Goal: Transaction & Acquisition: Purchase product/service

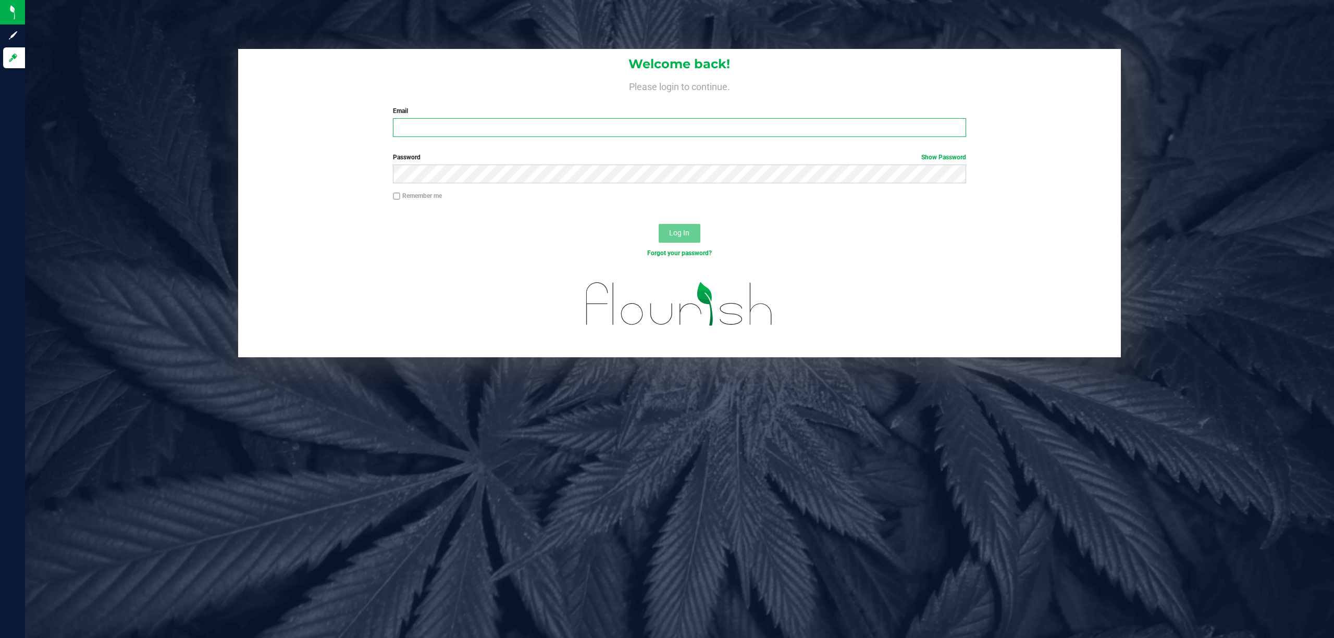
click at [457, 133] on input "Email" at bounding box center [679, 127] width 573 height 19
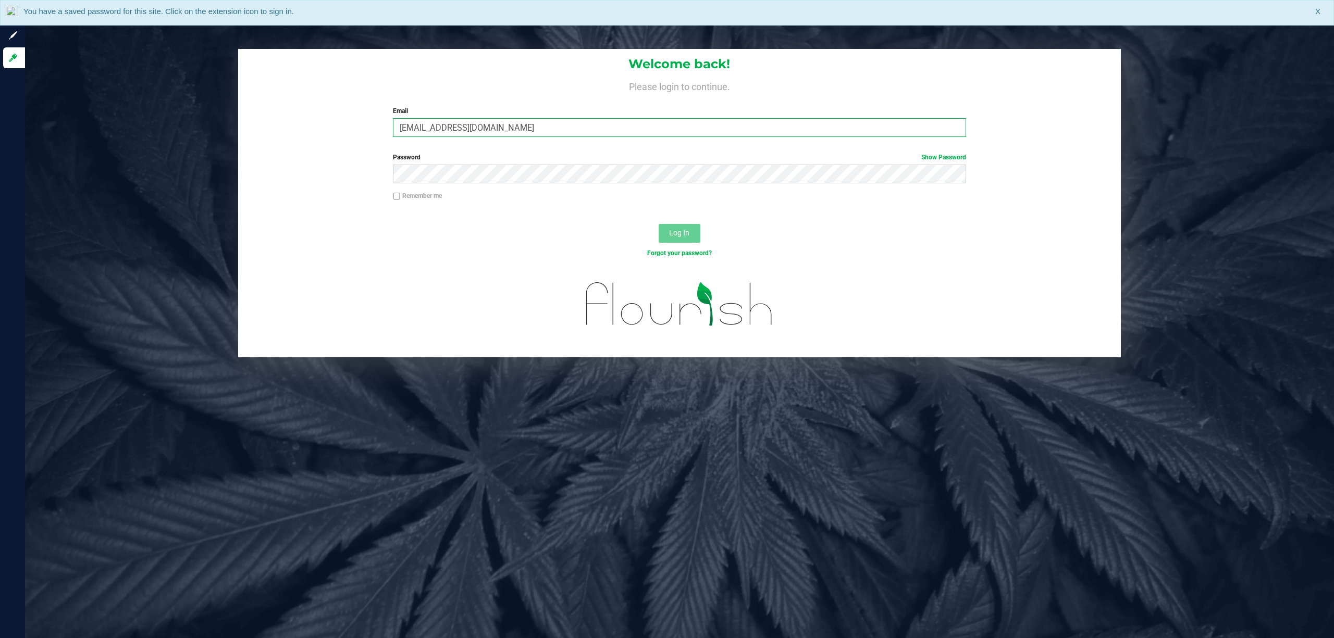
type input "[EMAIL_ADDRESS][DOMAIN_NAME]"
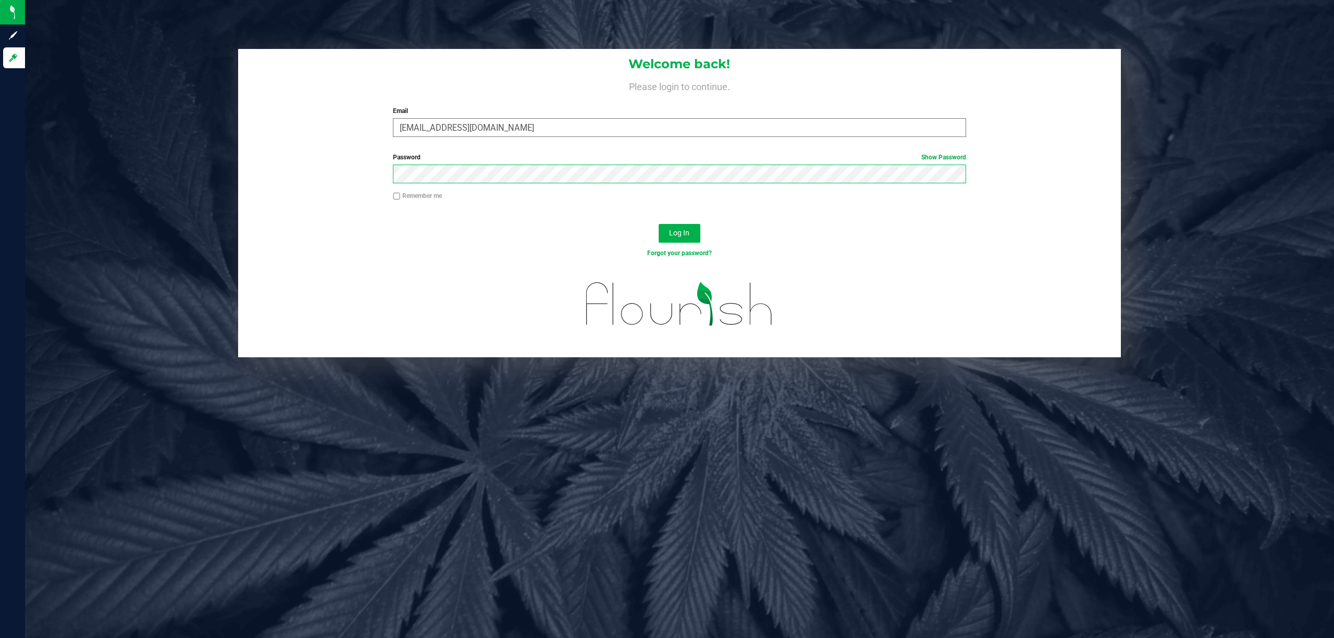
click at [658, 224] on button "Log In" at bounding box center [679, 233] width 42 height 19
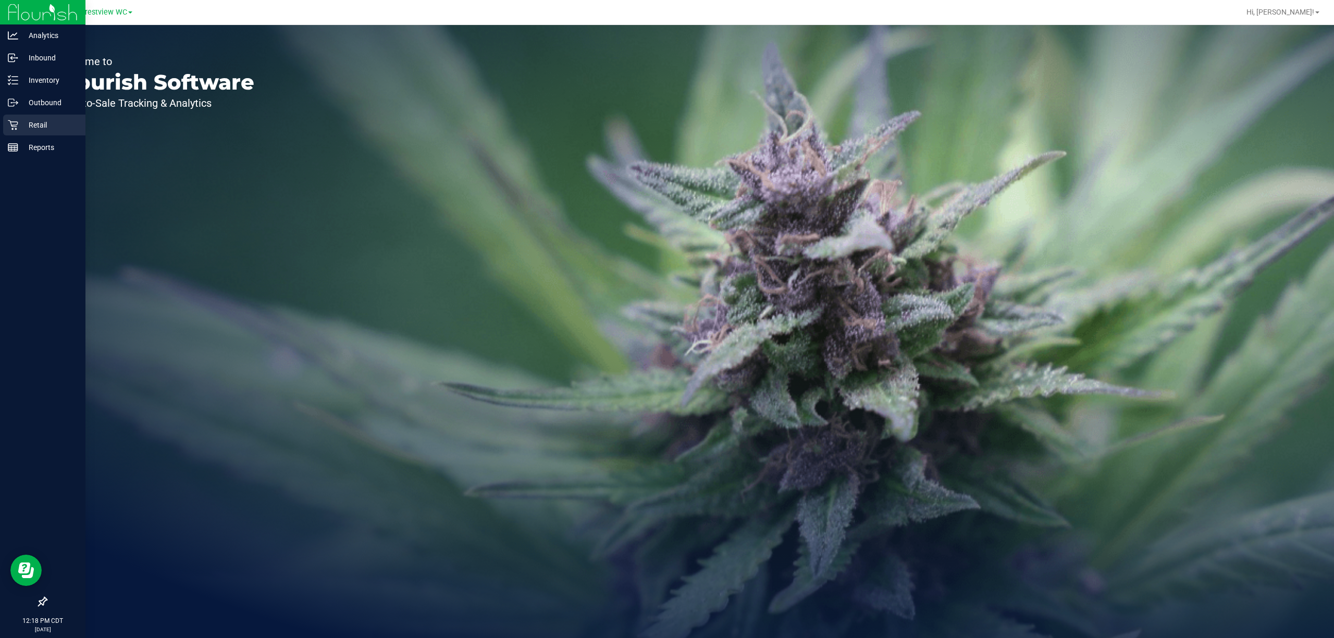
click at [11, 119] on div "Retail" at bounding box center [44, 125] width 82 height 21
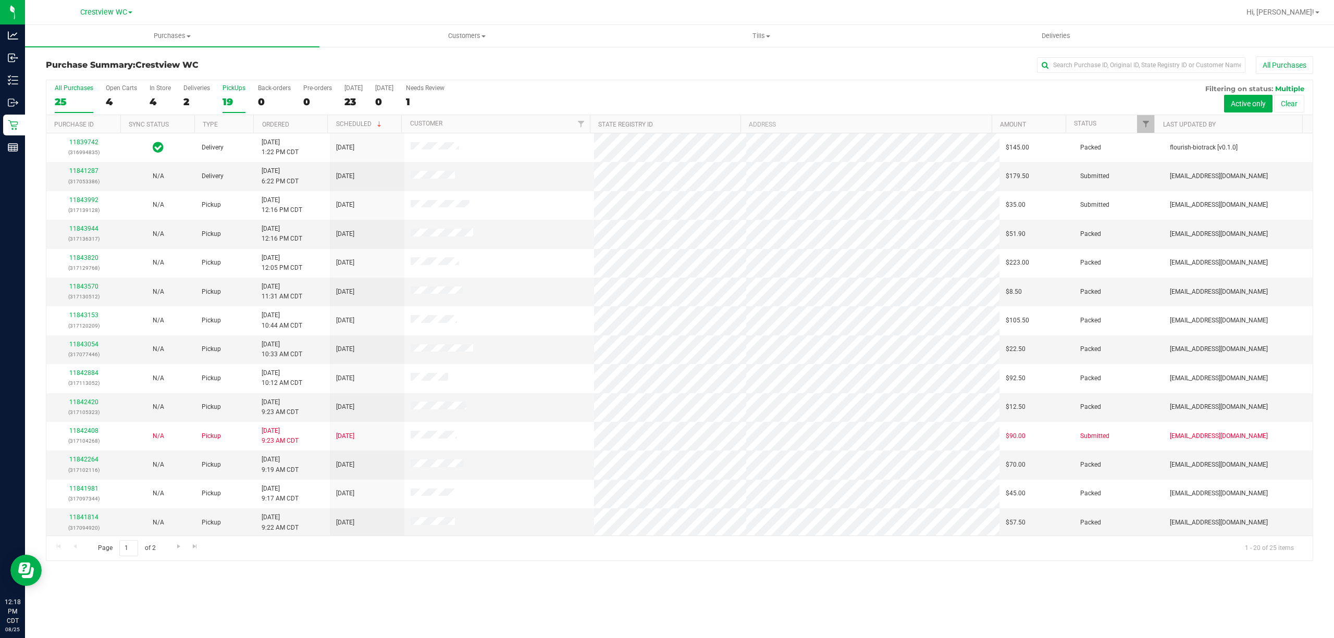
click at [233, 97] on div "19" at bounding box center [233, 102] width 23 height 12
click at [0, 0] on input "PickUps 19" at bounding box center [0, 0] width 0 height 0
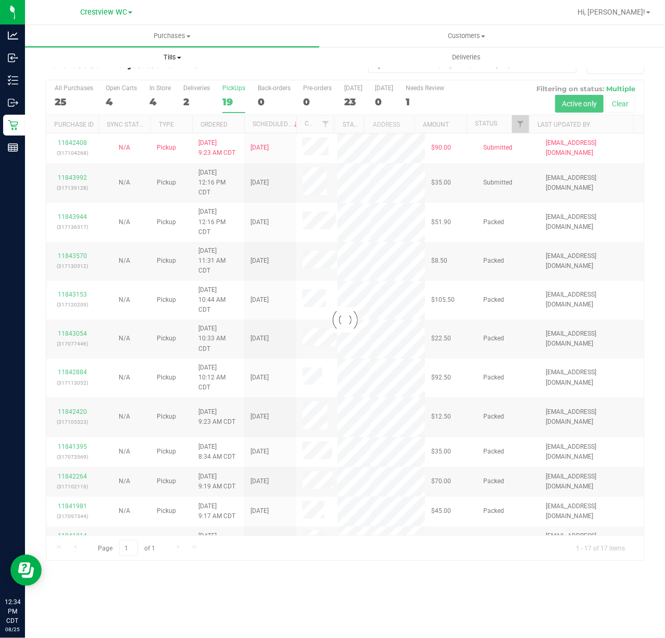
click at [172, 57] on span "Tills" at bounding box center [172, 57] width 293 height 9
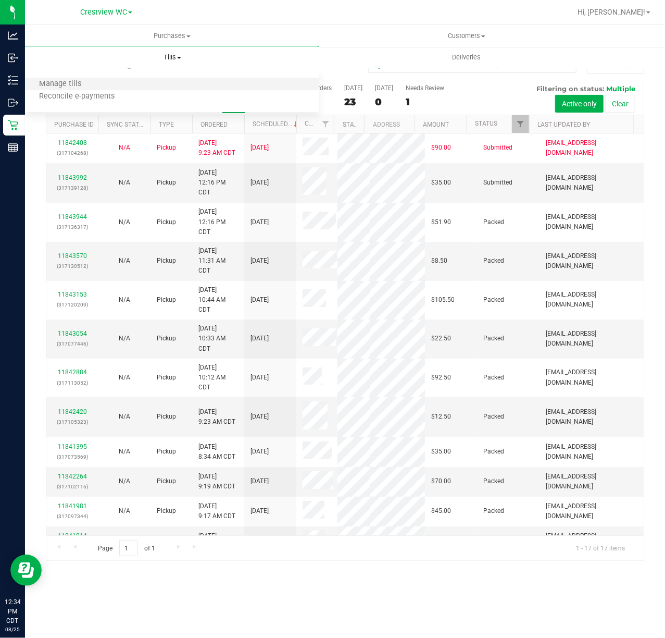
click at [169, 80] on li "Manage tills" at bounding box center [172, 84] width 294 height 13
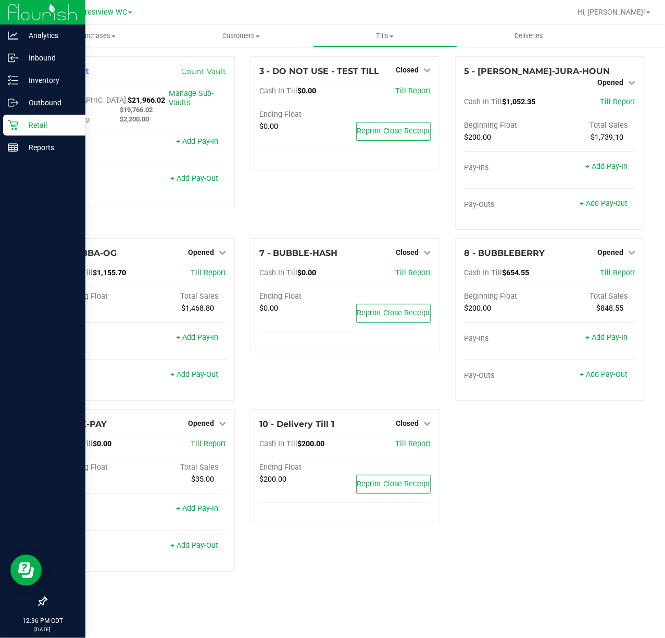
click at [26, 133] on div "Retail" at bounding box center [44, 125] width 82 height 21
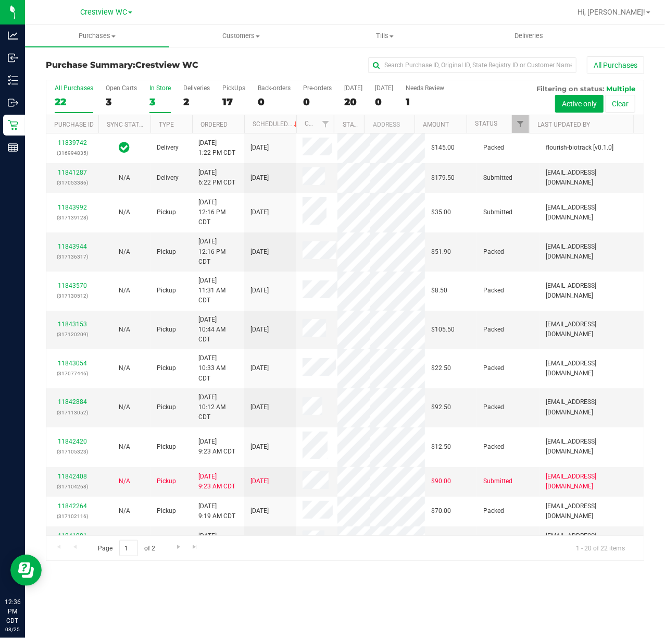
click at [163, 96] on div "3" at bounding box center [160, 102] width 21 height 12
click at [0, 0] on input "In Store 3" at bounding box center [0, 0] width 0 height 0
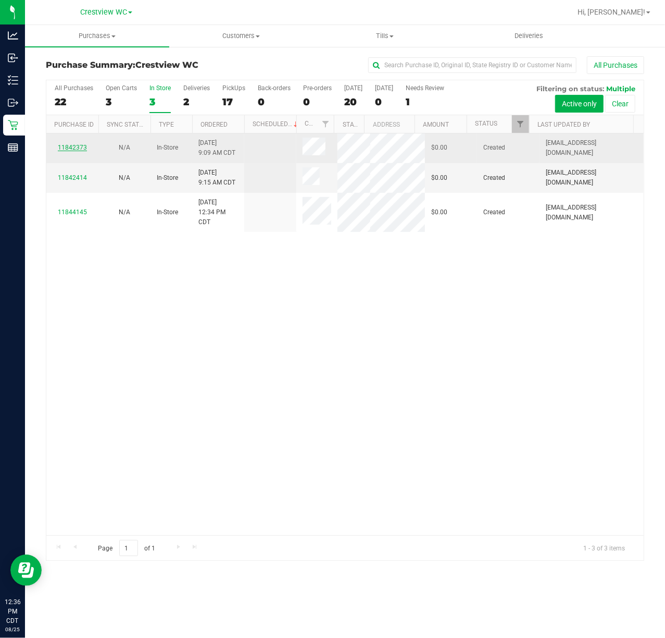
click at [74, 145] on link "11842373" at bounding box center [72, 147] width 29 height 7
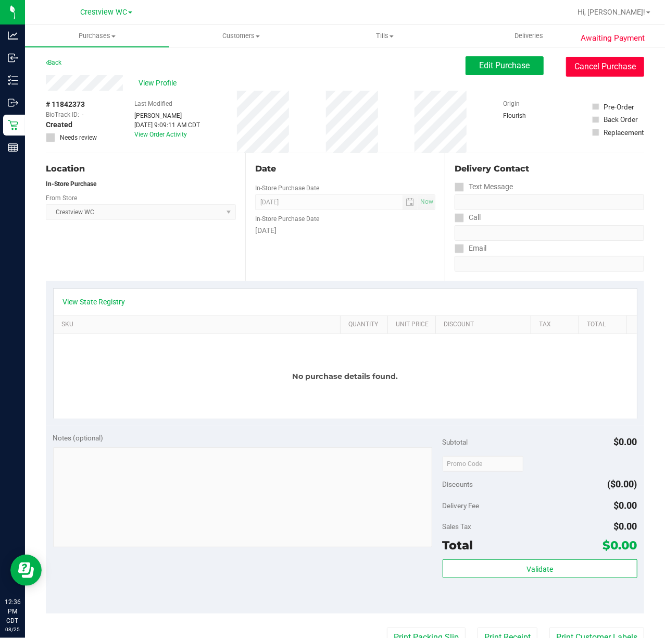
click at [605, 65] on button "Cancel Purchase" at bounding box center [605, 67] width 78 height 20
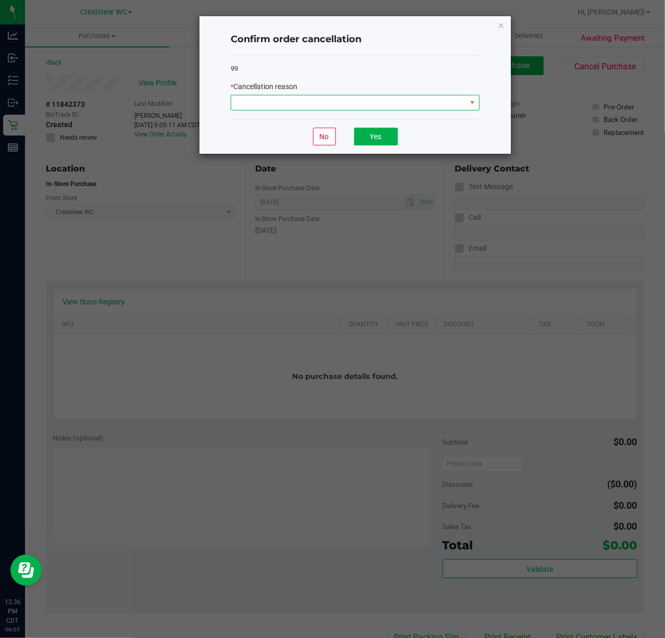
click at [420, 96] on span at bounding box center [348, 102] width 235 height 15
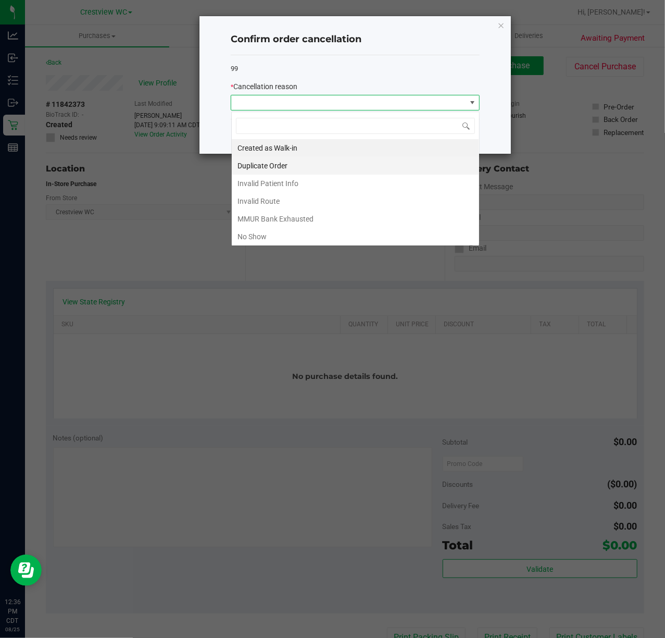
scroll to position [16, 248]
click at [244, 159] on li "Duplicate Order" at bounding box center [355, 166] width 247 height 18
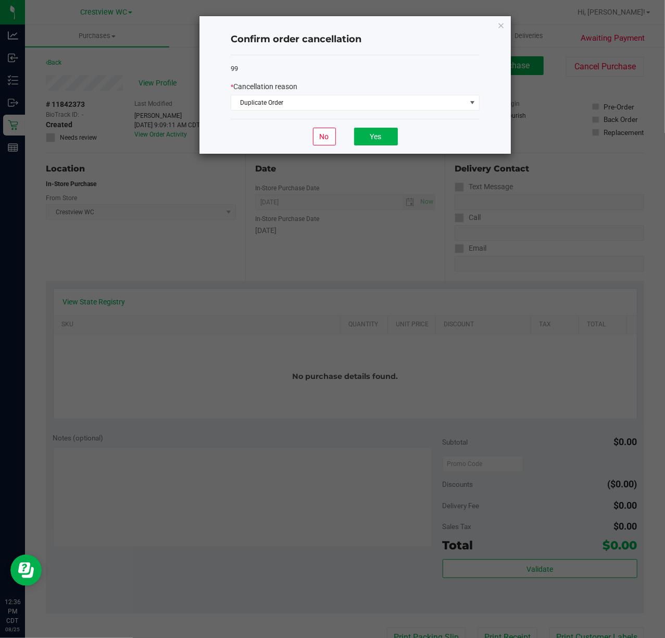
click at [374, 149] on div "No Yes" at bounding box center [355, 136] width 249 height 35
click at [372, 147] on div "No Yes" at bounding box center [355, 136] width 249 height 35
click at [373, 142] on button "Yes" at bounding box center [376, 137] width 44 height 18
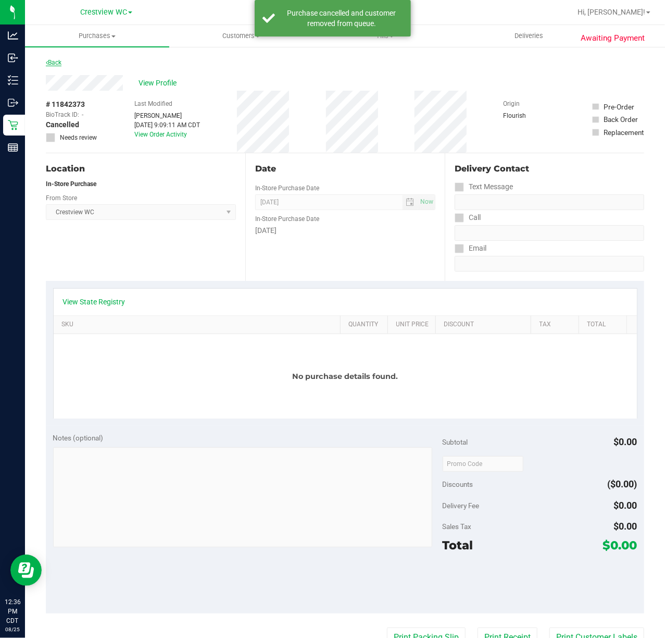
click at [50, 61] on link "Back" at bounding box center [54, 62] width 16 height 7
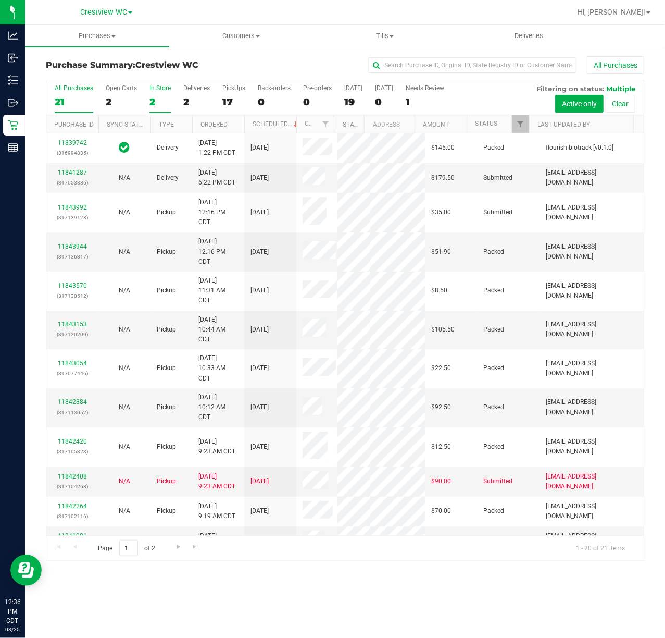
click at [158, 100] on div "2" at bounding box center [160, 102] width 21 height 12
click at [0, 0] on input "In Store 2" at bounding box center [0, 0] width 0 height 0
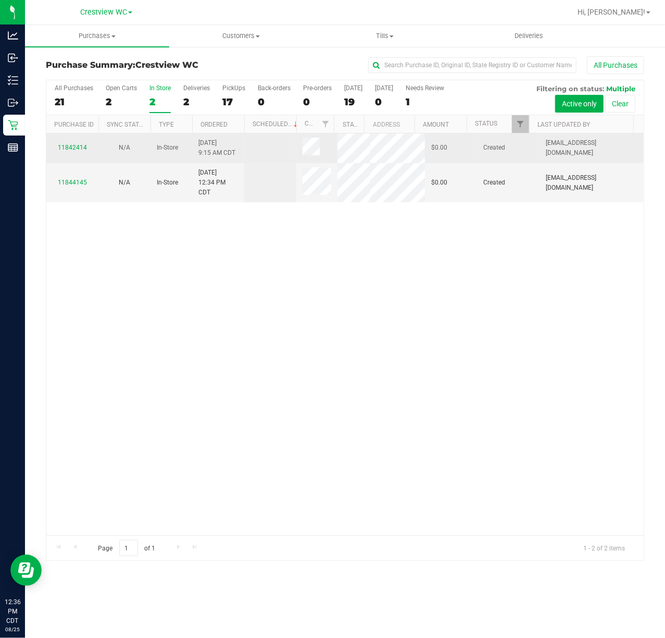
click at [67, 143] on div "11842414" at bounding box center [73, 148] width 40 height 10
click at [73, 146] on link "11842414" at bounding box center [72, 147] width 29 height 7
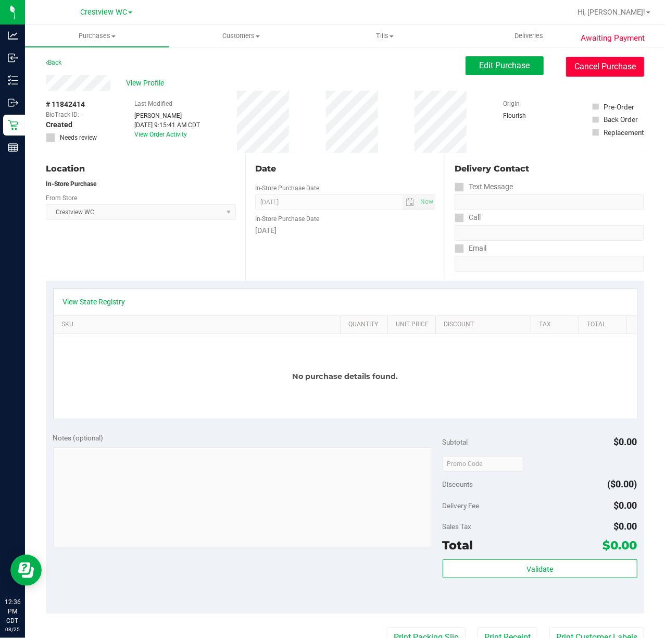
click at [597, 70] on button "Cancel Purchase" at bounding box center [605, 67] width 78 height 20
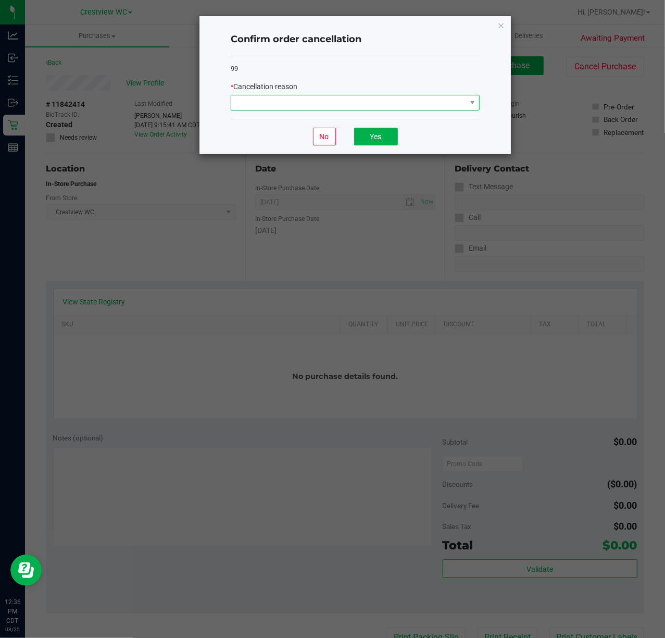
click at [385, 107] on span at bounding box center [348, 102] width 235 height 15
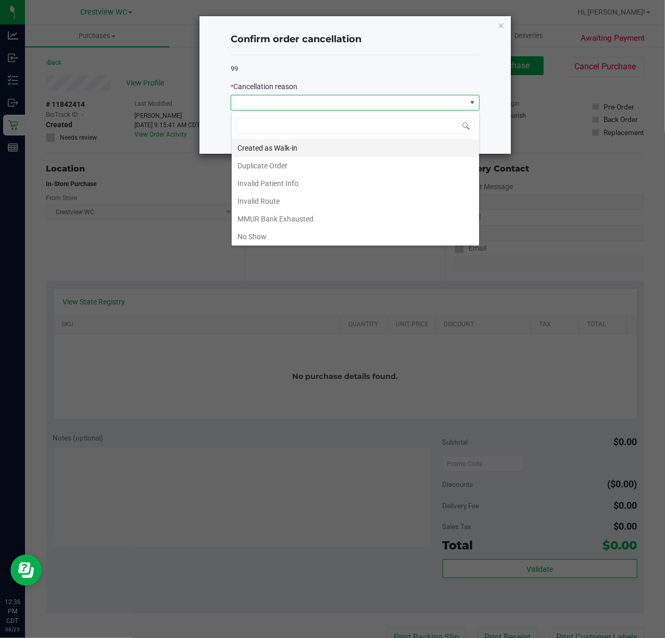
scroll to position [16, 248]
click at [263, 159] on li "Duplicate Order" at bounding box center [355, 166] width 247 height 18
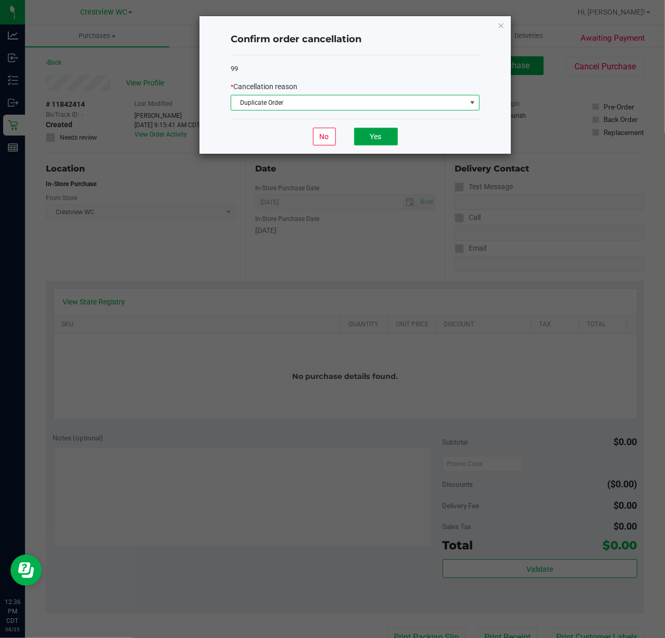
click at [367, 133] on button "Yes" at bounding box center [376, 137] width 44 height 18
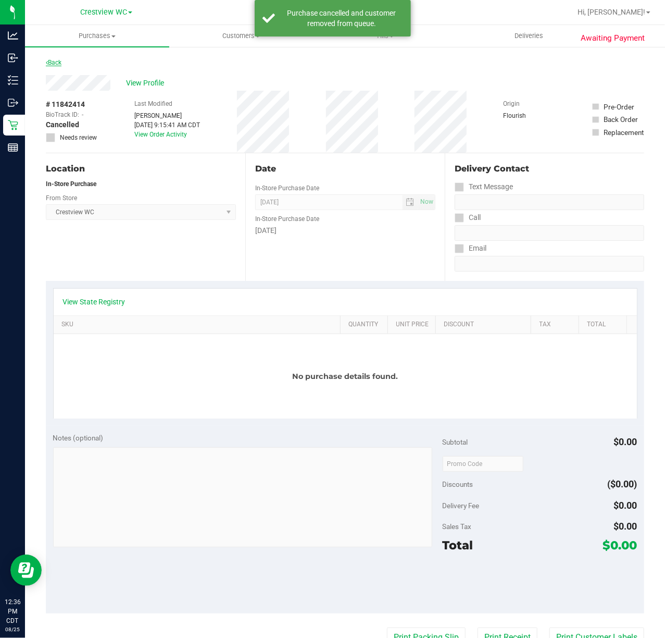
click at [53, 61] on link "Back" at bounding box center [54, 62] width 16 height 7
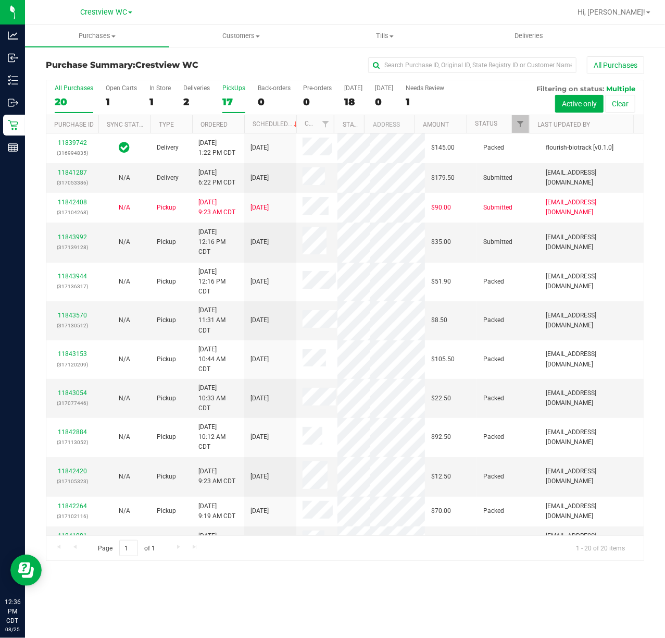
click at [223, 100] on div "17" at bounding box center [233, 102] width 23 height 12
click at [0, 0] on input "PickUps 17" at bounding box center [0, 0] width 0 height 0
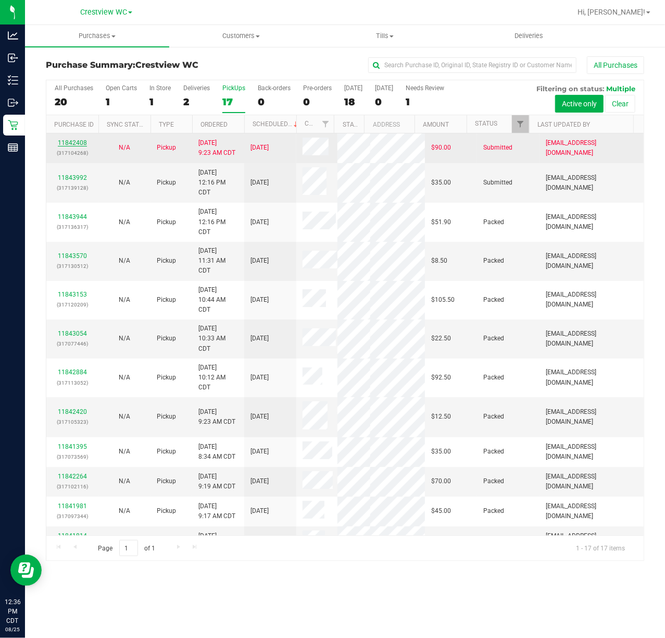
click at [85, 146] on link "11842408" at bounding box center [72, 142] width 29 height 7
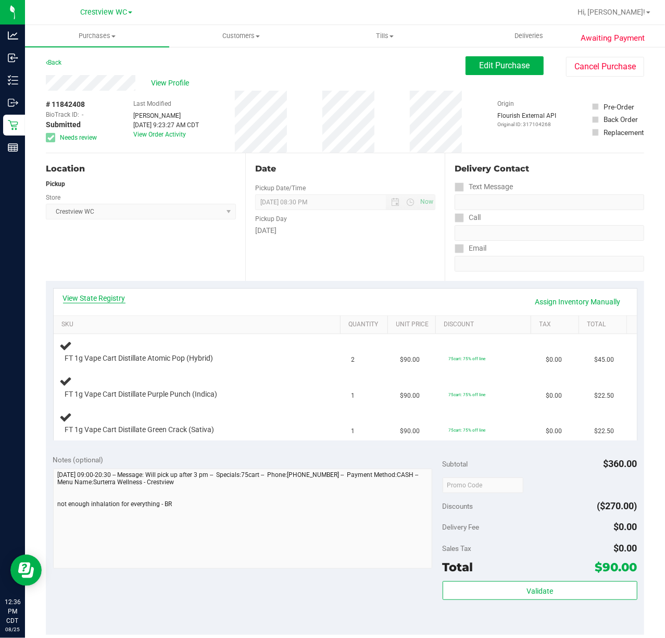
click at [107, 298] on link "View State Registry" at bounding box center [94, 298] width 63 height 10
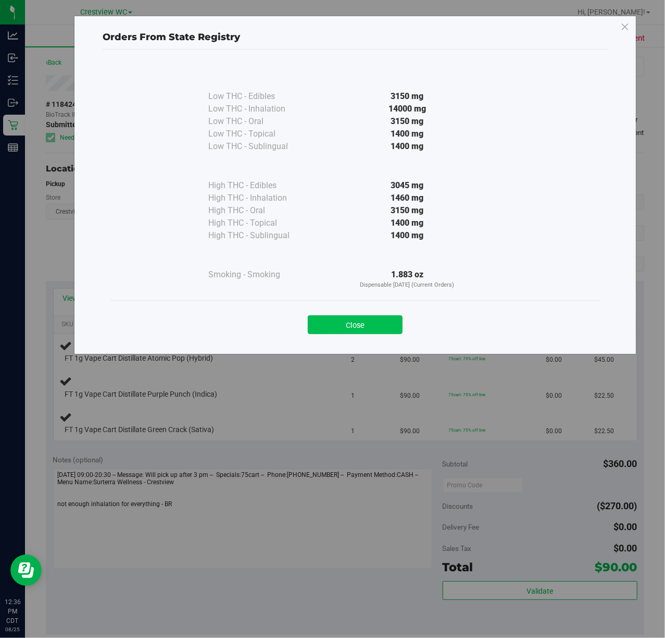
click at [359, 333] on button "Close" at bounding box center [355, 324] width 95 height 19
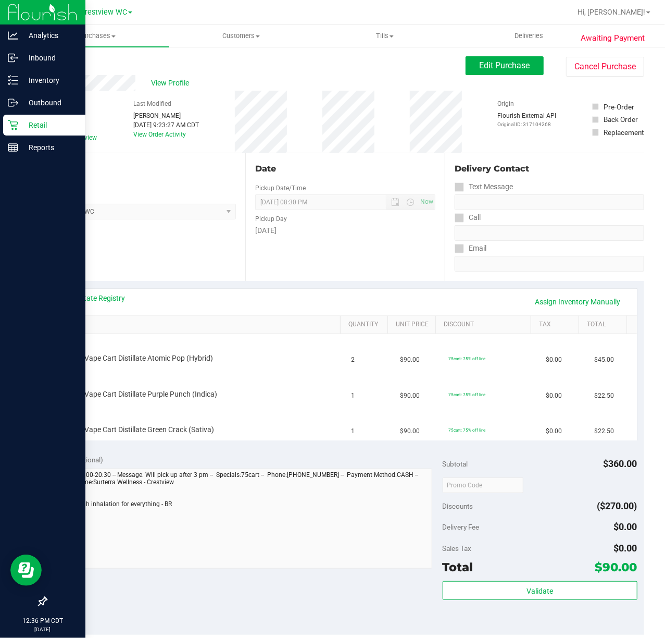
click at [21, 129] on p "Retail" at bounding box center [49, 125] width 63 height 13
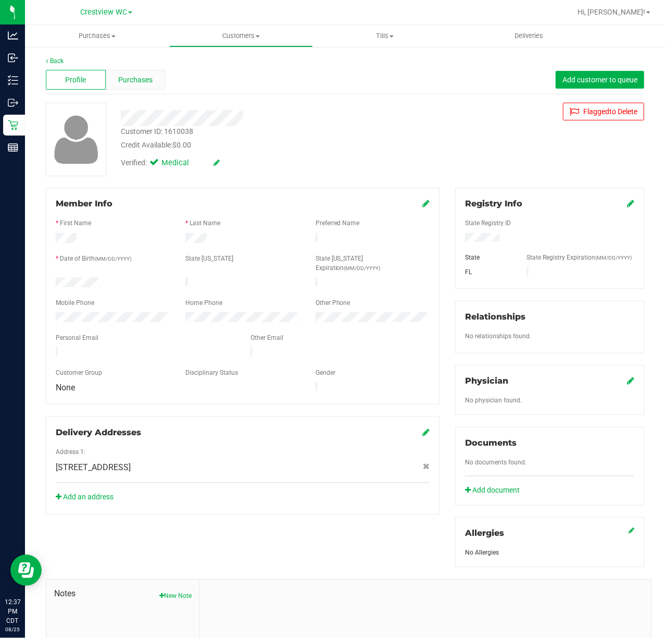
click at [142, 88] on div "Purchases" at bounding box center [136, 80] width 60 height 20
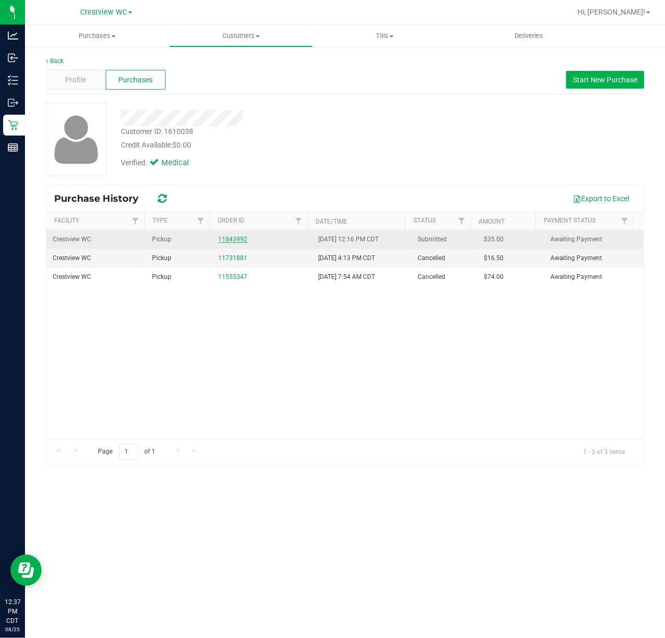
click at [227, 238] on link "11843992" at bounding box center [233, 238] width 29 height 7
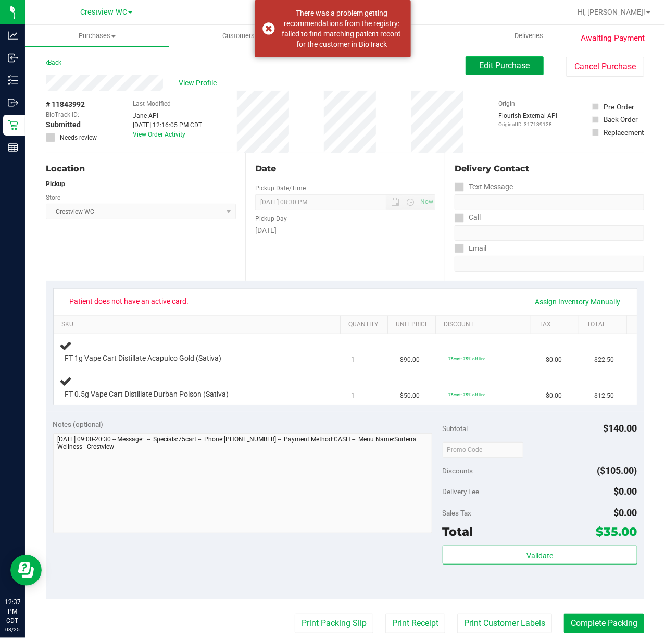
click at [487, 65] on span "Edit Purchase" at bounding box center [505, 65] width 51 height 10
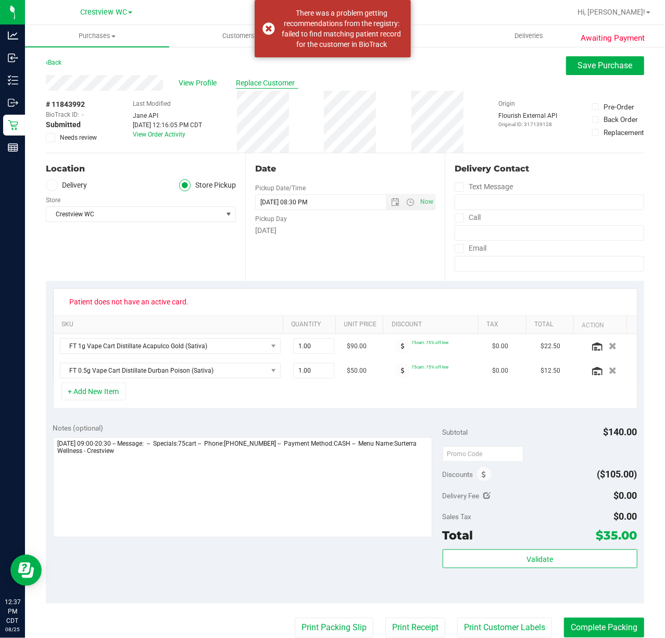
click at [264, 82] on span "Replace Customer" at bounding box center [267, 83] width 63 height 11
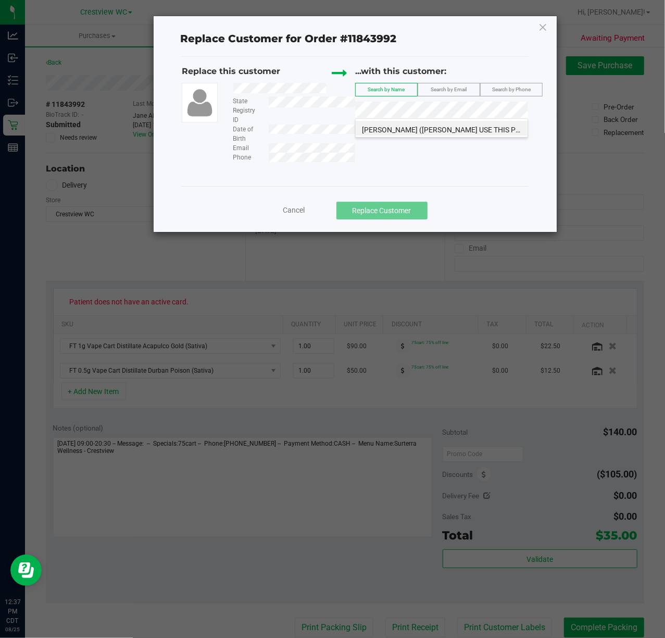
click at [388, 126] on span "ELLIOTT (ELLIOTT USE THIS PROFILE) OLSON" at bounding box center [481, 130] width 238 height 8
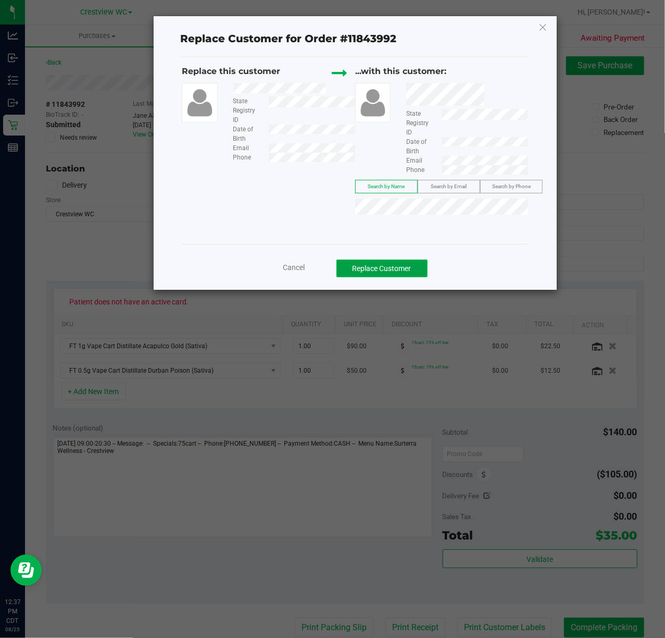
click at [401, 266] on button "Replace Customer" at bounding box center [382, 268] width 91 height 18
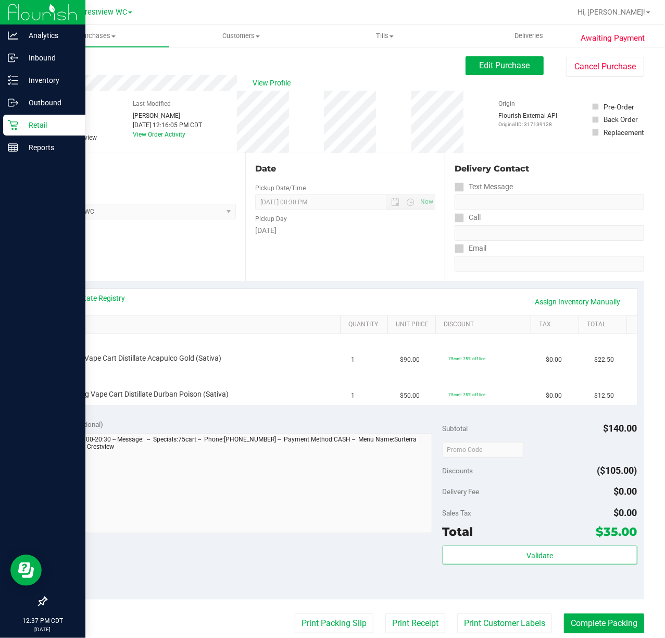
click at [23, 130] on p "Retail" at bounding box center [49, 125] width 63 height 13
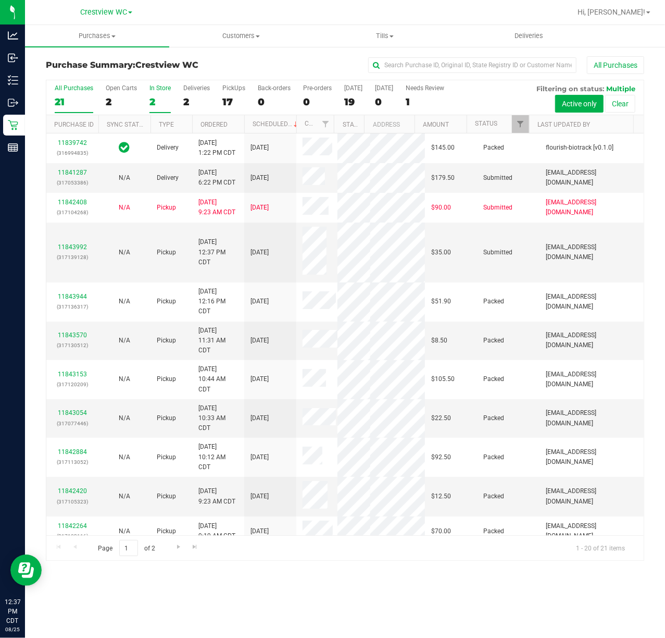
click at [158, 103] on div "2" at bounding box center [160, 102] width 21 height 12
click at [0, 0] on input "In Store 2" at bounding box center [0, 0] width 0 height 0
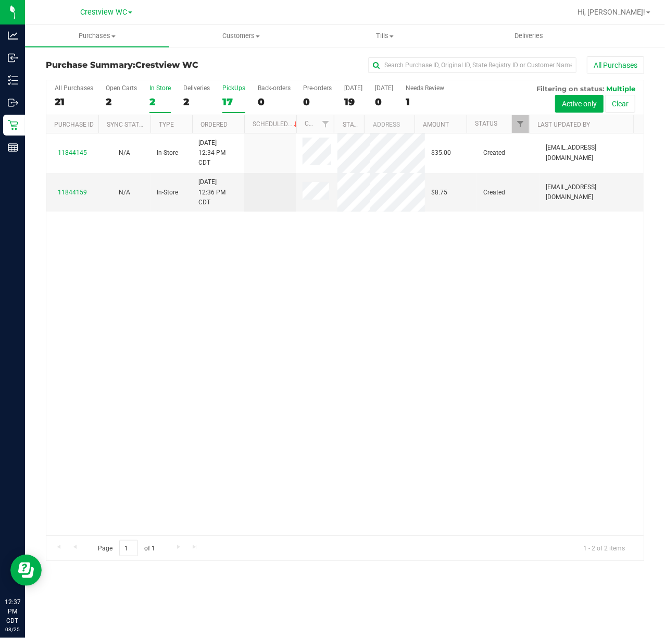
click at [232, 105] on div "17" at bounding box center [233, 102] width 23 height 12
click at [0, 0] on input "PickUps 17" at bounding box center [0, 0] width 0 height 0
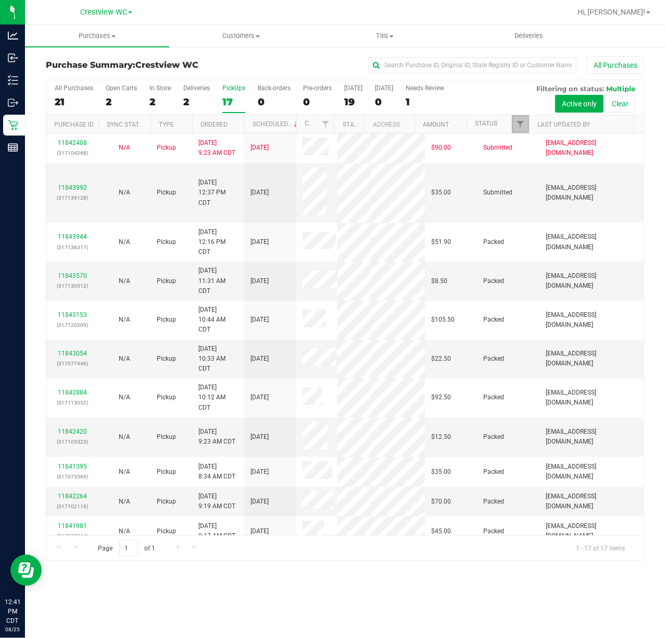
click at [514, 128] on link "Filter" at bounding box center [520, 124] width 17 height 18
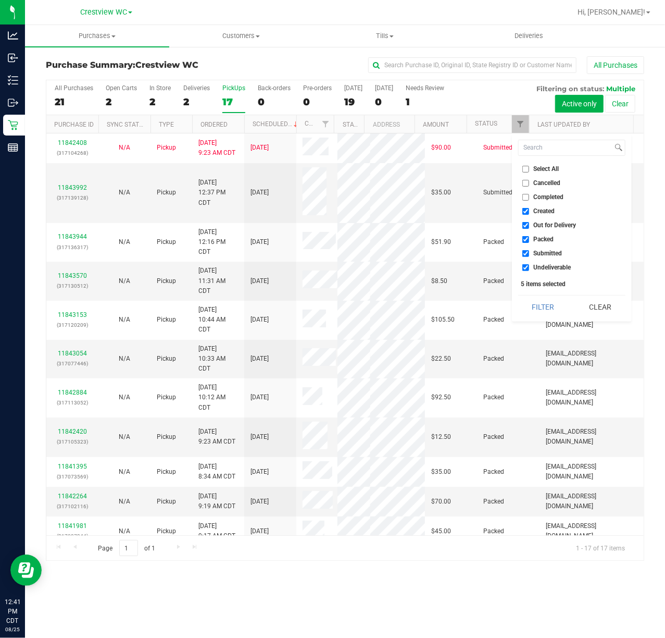
click at [528, 166] on input "Select All" at bounding box center [525, 169] width 7 height 7
checkbox input "true"
click at [528, 166] on input "Select All" at bounding box center [525, 169] width 7 height 7
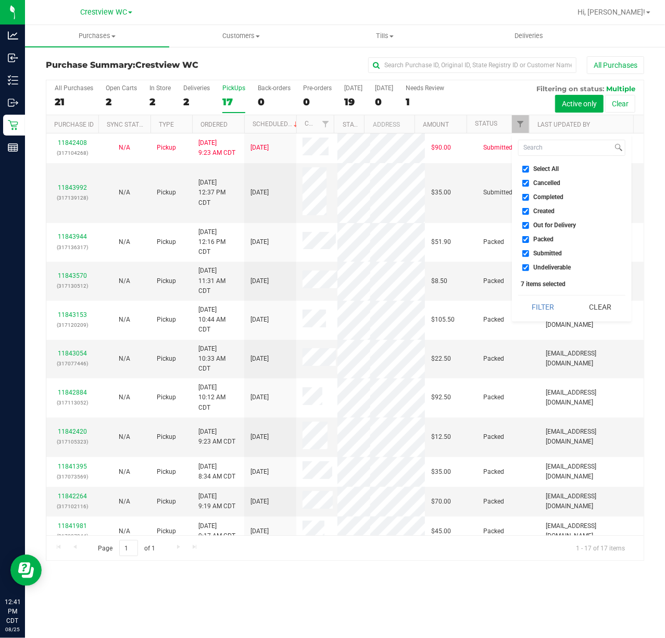
checkbox input "false"
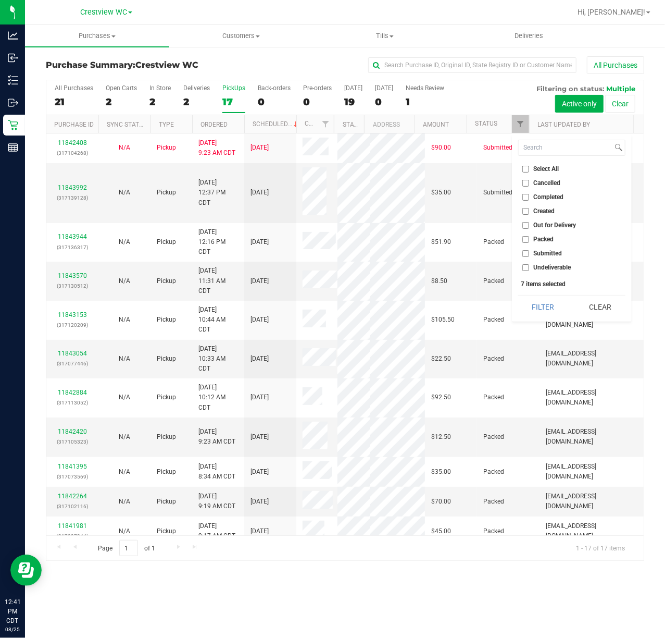
checkbox input "false"
click at [522, 253] on input "Submitted" at bounding box center [525, 253] width 7 height 7
checkbox input "true"
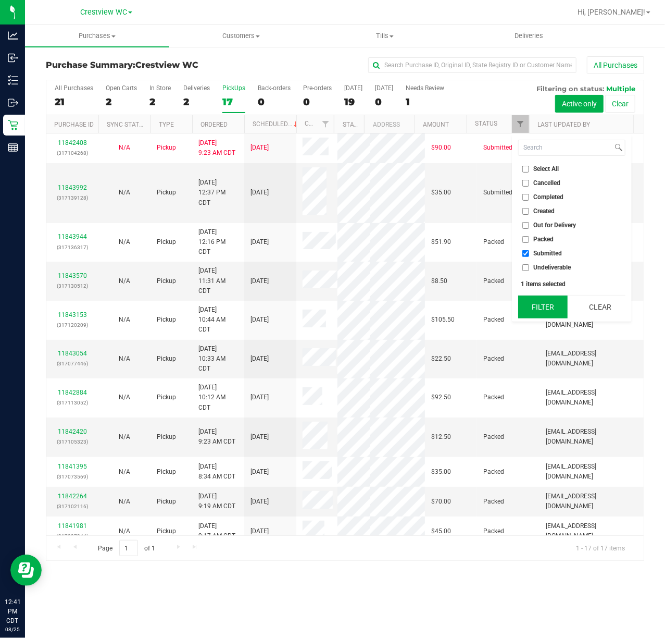
click at [533, 298] on button "Filter" at bounding box center [543, 306] width 50 height 23
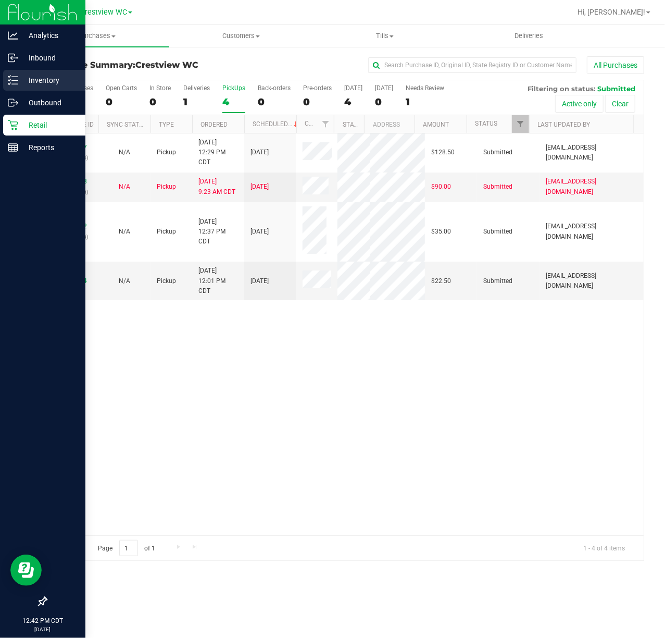
click at [34, 82] on p "Inventory" at bounding box center [49, 80] width 63 height 13
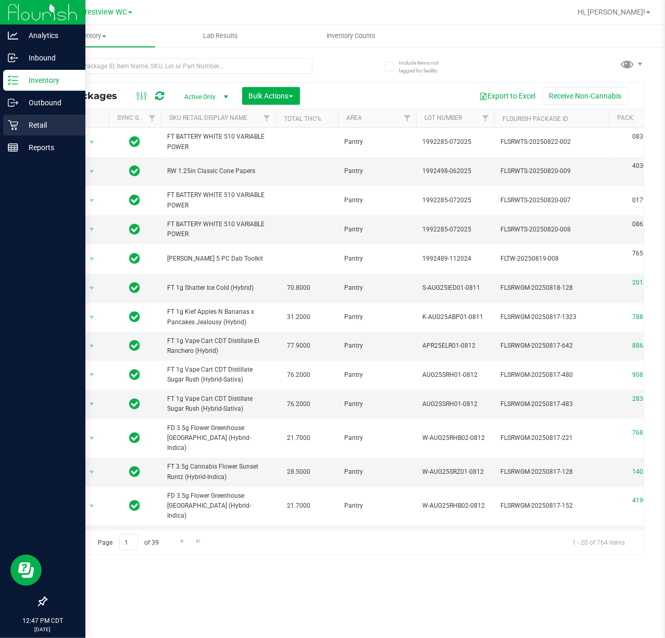
click at [26, 123] on p "Retail" at bounding box center [49, 125] width 63 height 13
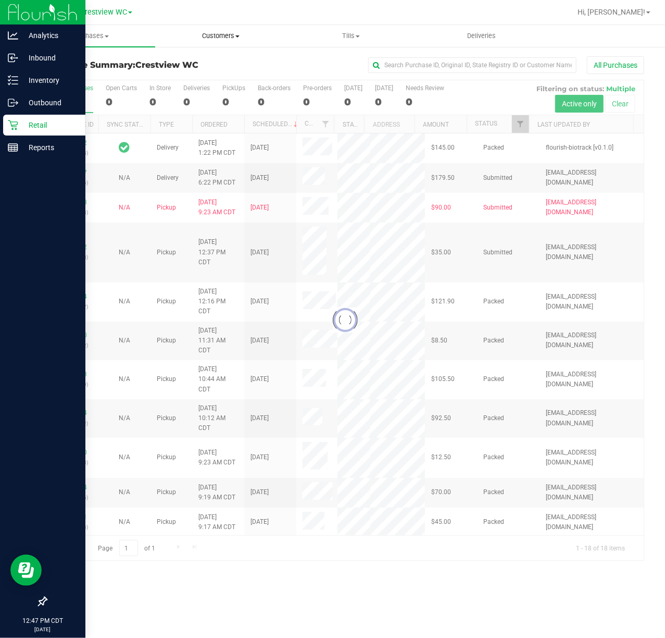
click at [238, 40] on span "Customers" at bounding box center [220, 35] width 129 height 9
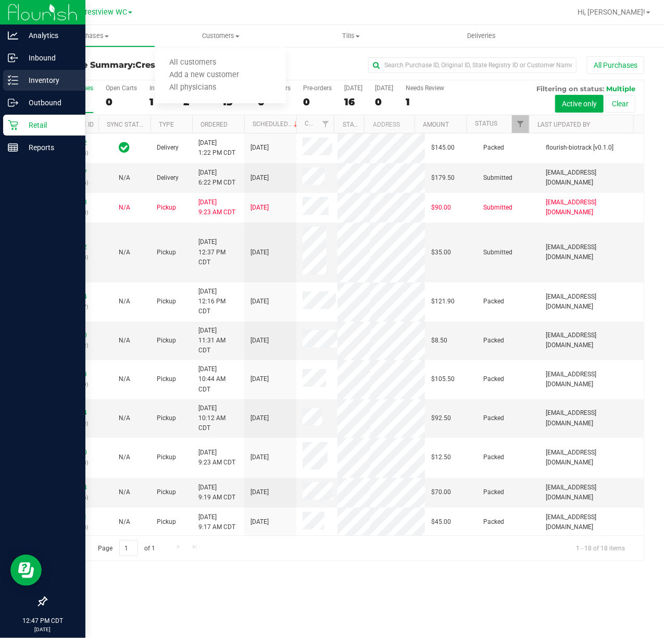
click at [15, 78] on icon at bounding box center [13, 80] width 10 height 10
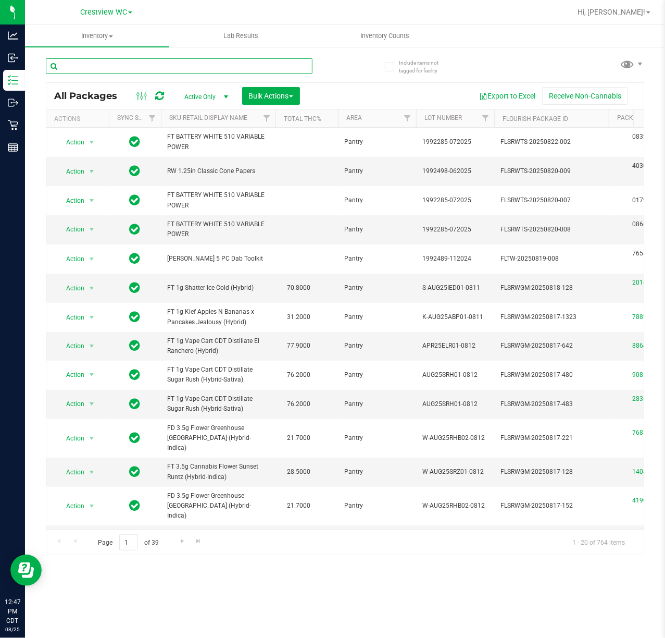
click at [141, 61] on input "text" at bounding box center [179, 66] width 267 height 16
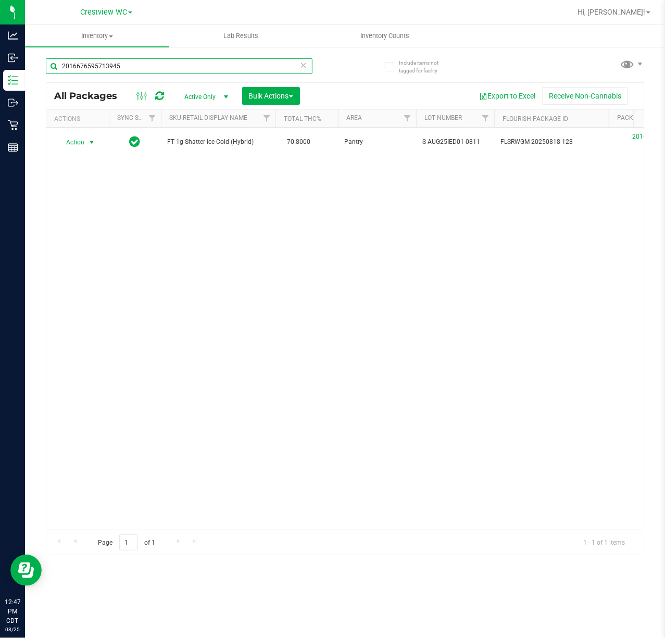
type input "2016676595713945"
click at [80, 145] on span "Action" at bounding box center [71, 142] width 28 height 15
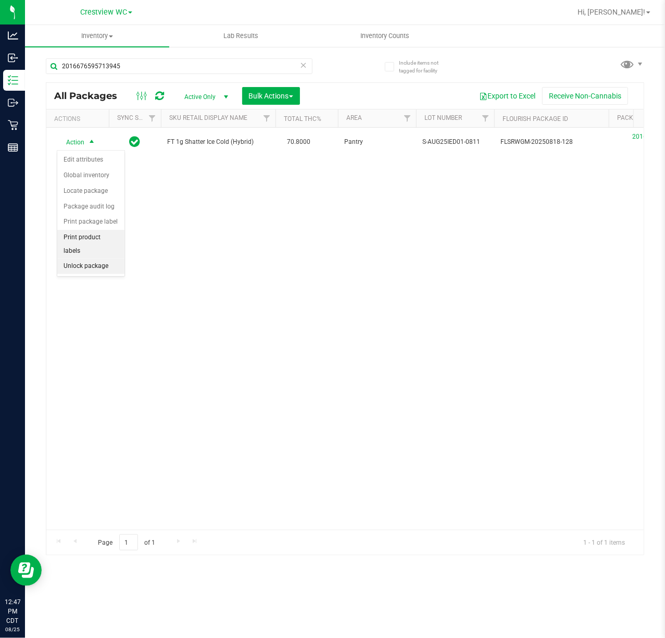
click at [80, 274] on li "Unlock package" at bounding box center [90, 266] width 67 height 16
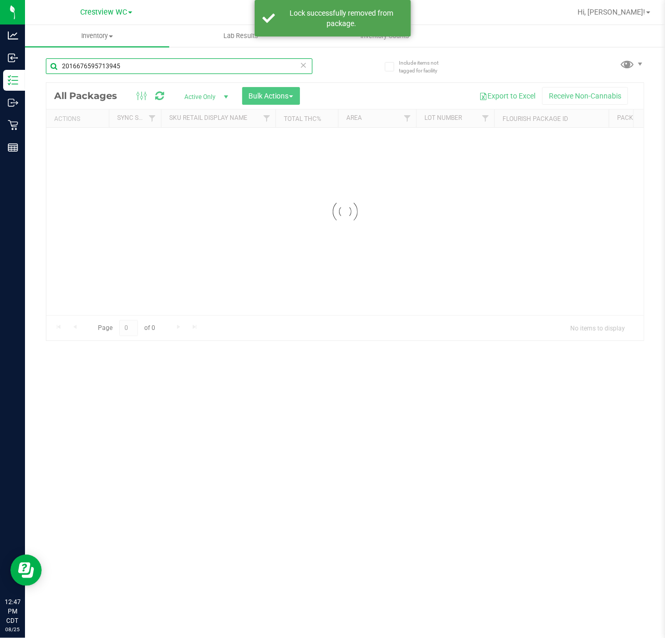
click at [163, 67] on input "2016676595713945" at bounding box center [179, 66] width 267 height 16
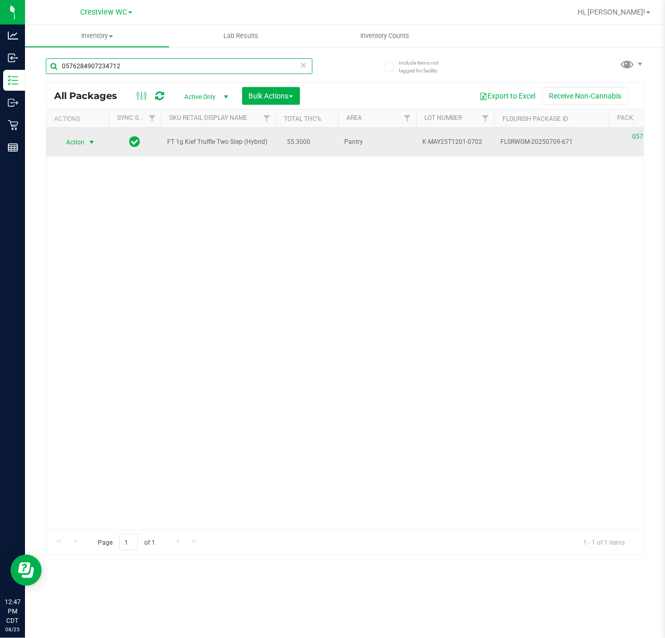
type input "0576284907234712"
click at [93, 145] on span "select" at bounding box center [92, 142] width 8 height 8
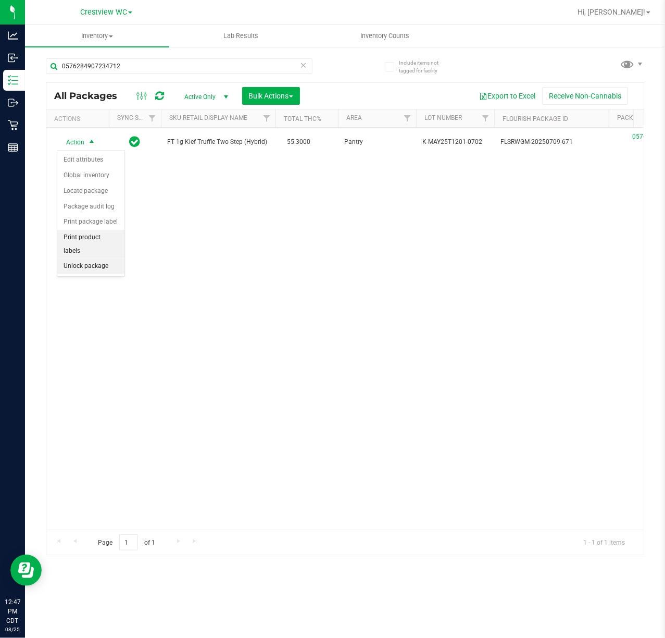
click at [83, 262] on li "Unlock package" at bounding box center [90, 266] width 67 height 16
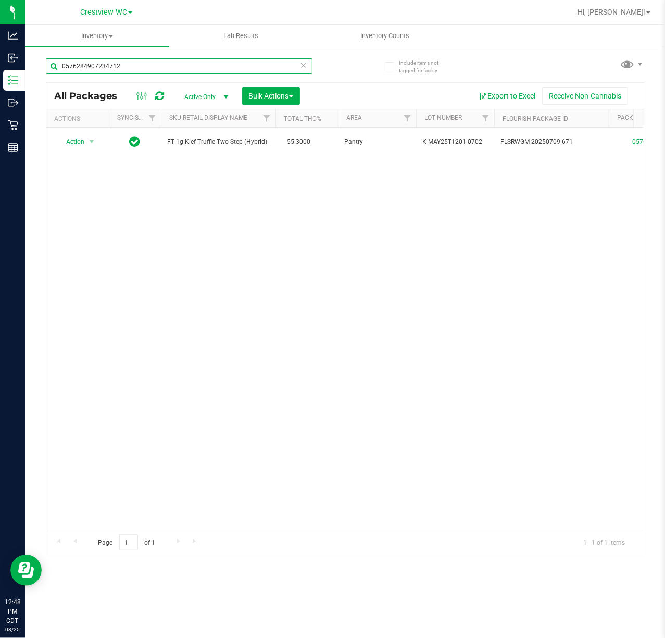
click at [128, 69] on input "0576284907234712" at bounding box center [179, 66] width 267 height 16
type input "2016676595713945"
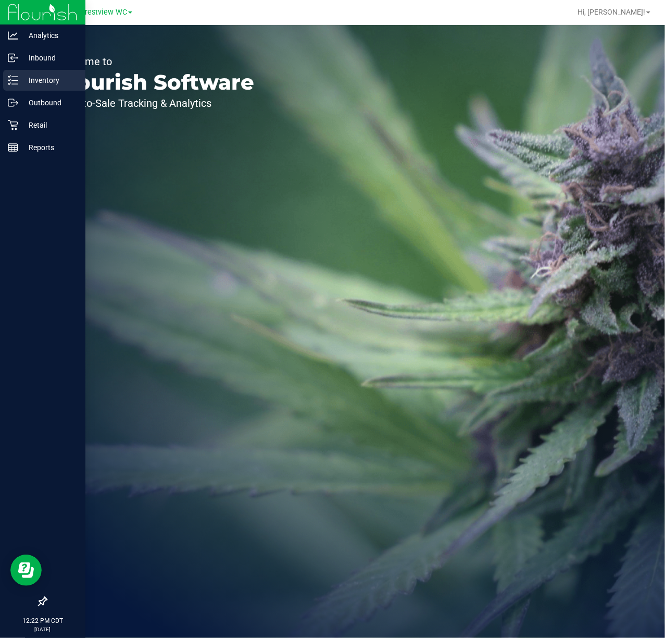
click at [13, 77] on line at bounding box center [15, 77] width 6 height 0
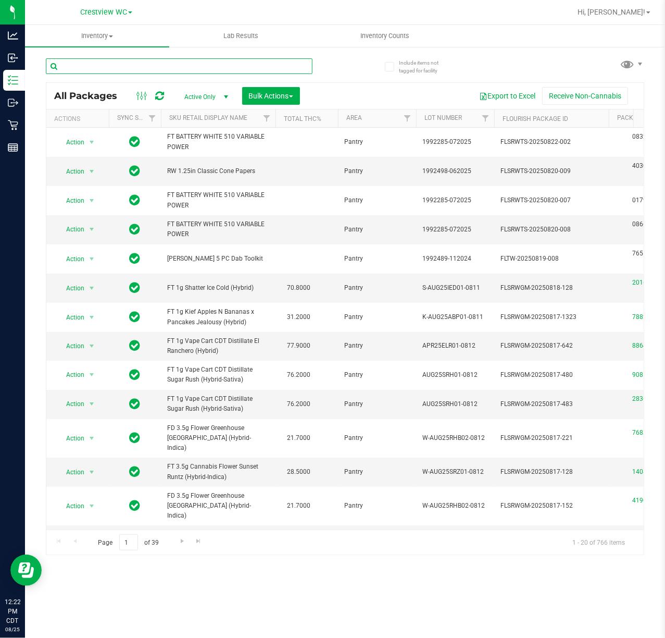
click at [139, 61] on input "text" at bounding box center [179, 66] width 267 height 16
paste input "W-AUG25GRZ01-0809"
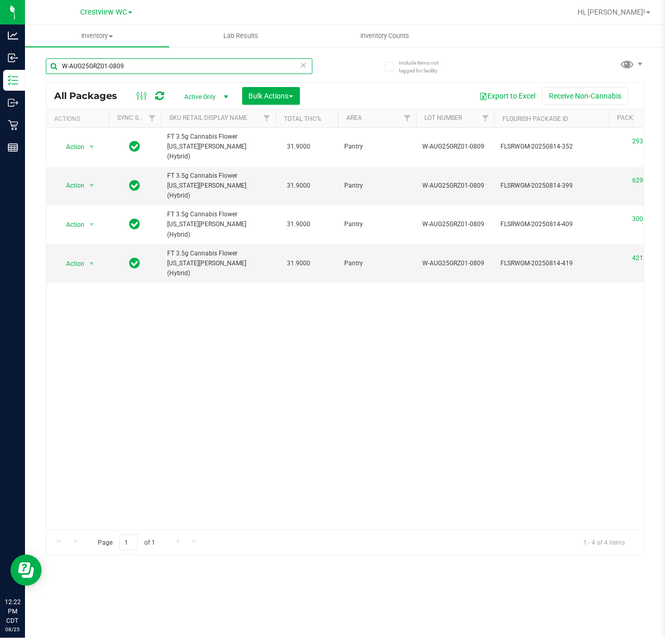
click at [128, 67] on input "W-AUG25GRZ01-0809" at bounding box center [179, 66] width 267 height 16
paste input "JUN25DDF02-0702"
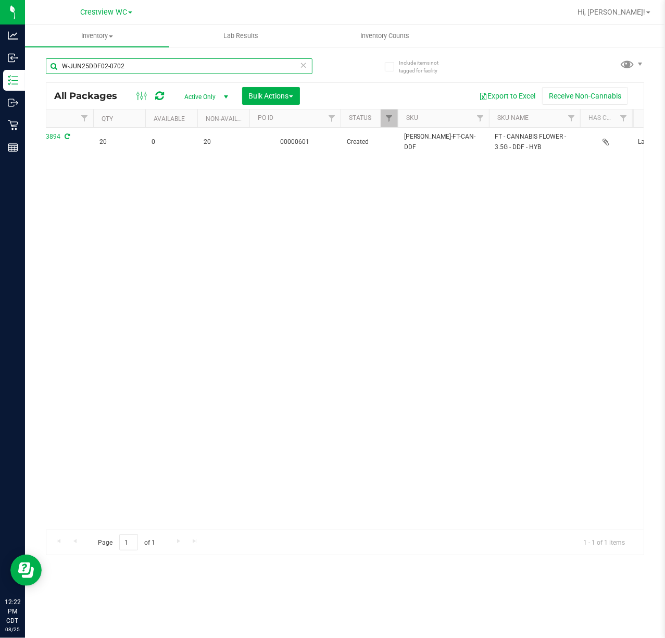
scroll to position [0, 761]
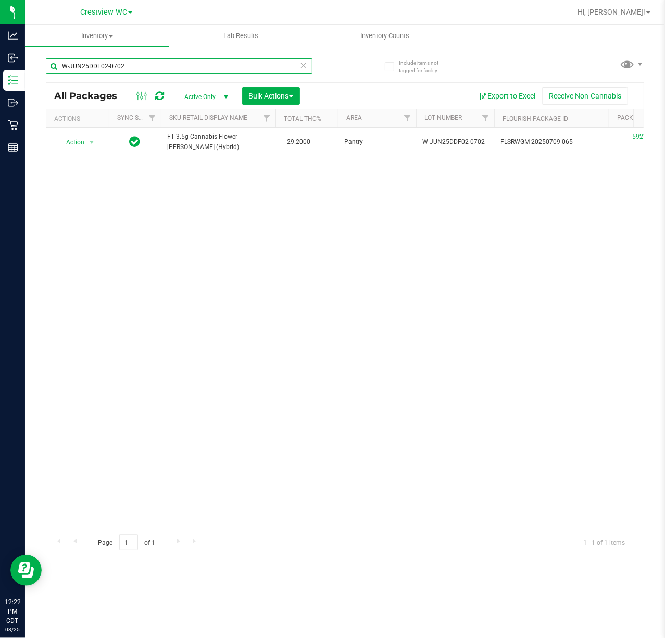
drag, startPoint x: 163, startPoint y: 63, endPoint x: -144, endPoint y: 104, distance: 309.1
click at [0, 104] on html "Analytics Inbound Inventory Outbound Retail Reports 12:22 PM CDT [DATE] 08/25 C…" at bounding box center [332, 319] width 665 height 638
paste input "APR25FIC02-0514"
drag, startPoint x: 173, startPoint y: 63, endPoint x: -87, endPoint y: 88, distance: 261.6
click at [0, 88] on html "Analytics Inbound Inventory Outbound Retail Reports 12:23 PM CDT [DATE] 08/25 C…" at bounding box center [332, 319] width 665 height 638
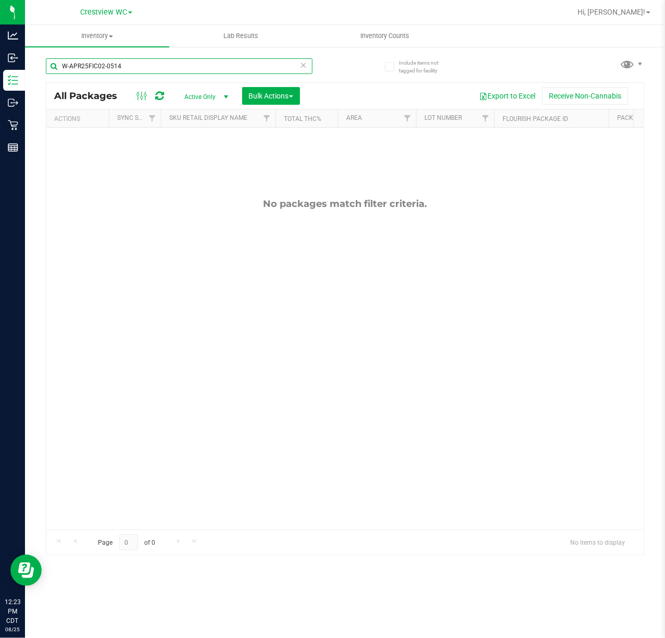
paste input "JUL25ARZ03-0723"
drag, startPoint x: 131, startPoint y: 60, endPoint x: -96, endPoint y: 94, distance: 229.6
click at [0, 94] on html "Analytics Inbound Inventory Outbound Retail Reports 12:23 PM CDT [DATE] 08/25 C…" at bounding box center [332, 319] width 665 height 638
paste input "N25PBS02-0616"
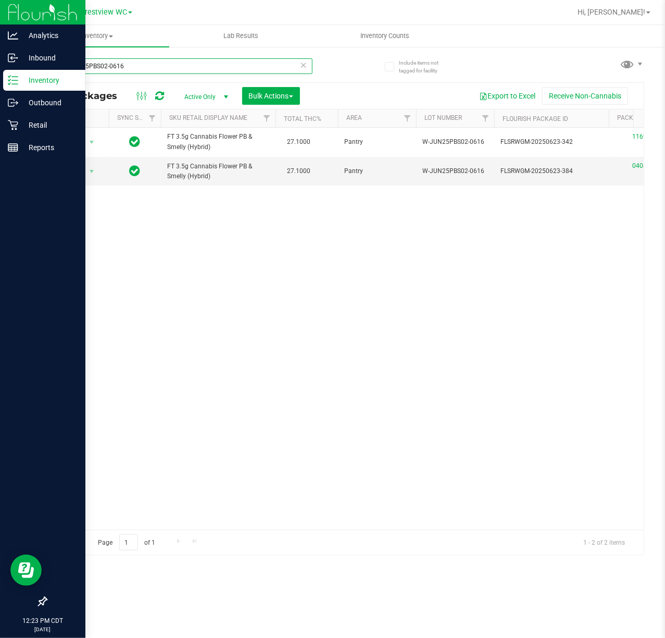
type input "W-JUN25PBS02-0616"
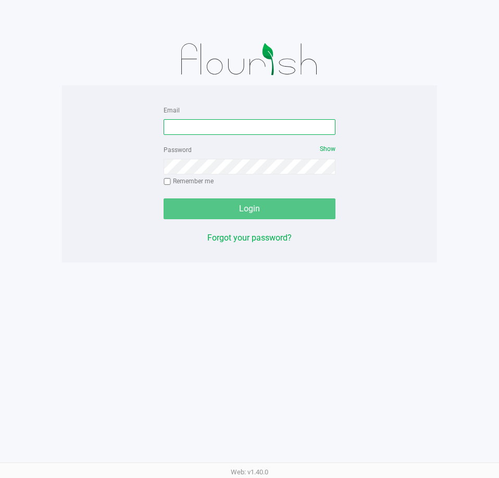
click at [247, 130] on input "Email" at bounding box center [250, 127] width 172 height 16
type input "[EMAIL_ADDRESS][DOMAIN_NAME]"
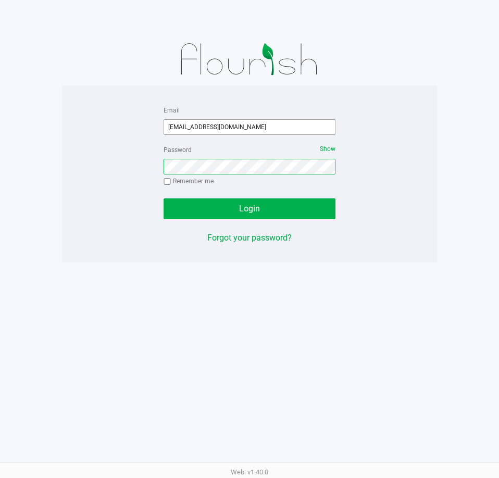
click at [164, 198] on button "Login" at bounding box center [250, 208] width 172 height 21
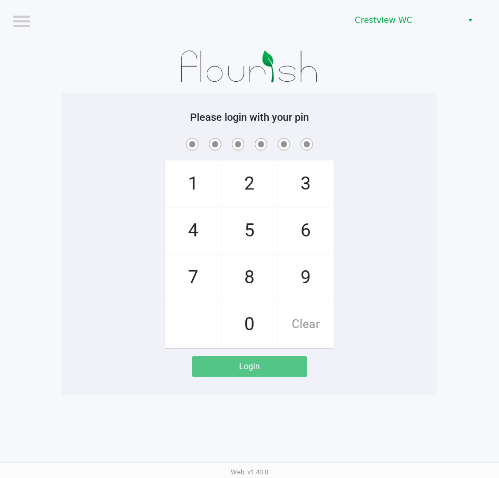
click at [71, 181] on div "1 4 7 2 5 8 0 3 6 9 Clear" at bounding box center [249, 242] width 375 height 212
checkbox input "true"
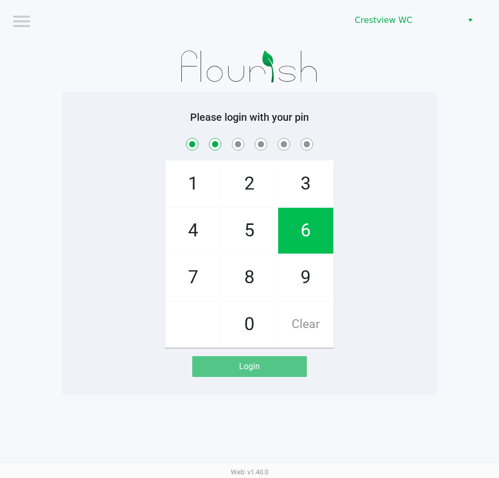
checkbox input "true"
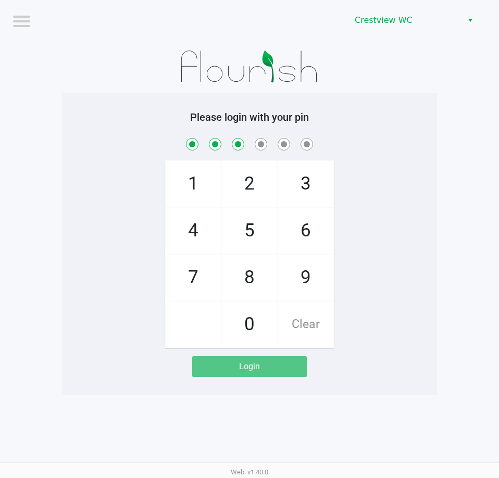
checkbox input "true"
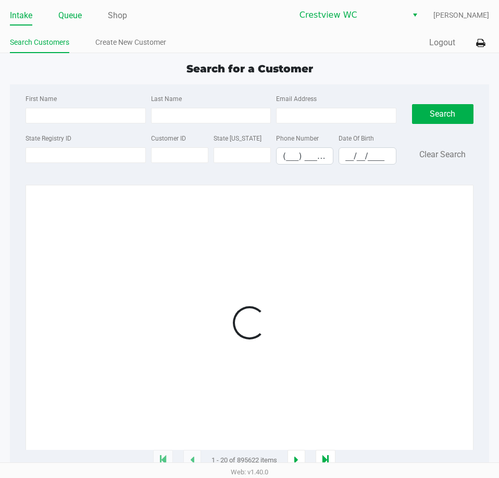
click at [67, 18] on link "Queue" at bounding box center [69, 15] width 23 height 15
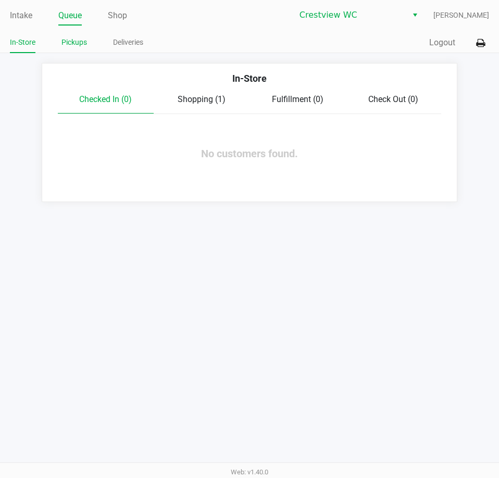
click at [77, 47] on link "Pickups" at bounding box center [74, 42] width 26 height 13
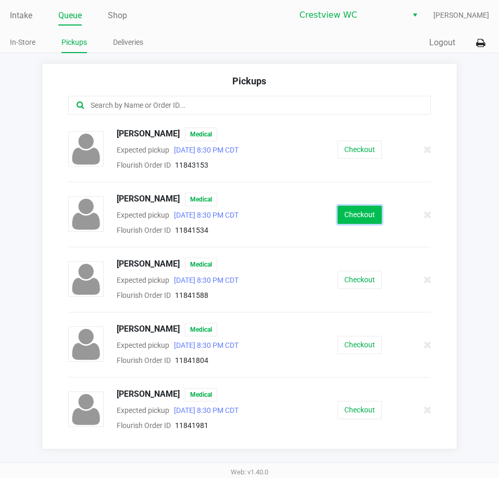
click at [343, 209] on button "Checkout" at bounding box center [360, 215] width 44 height 18
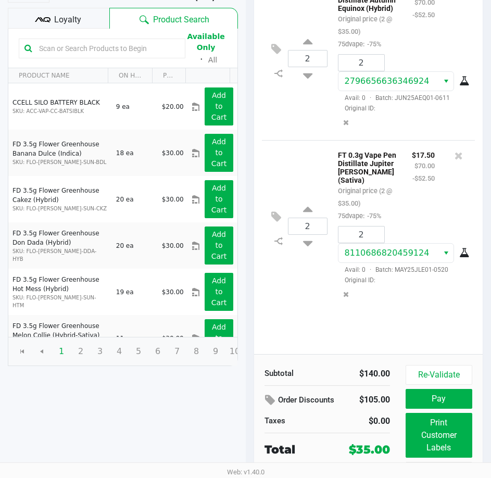
scroll to position [132, 0]
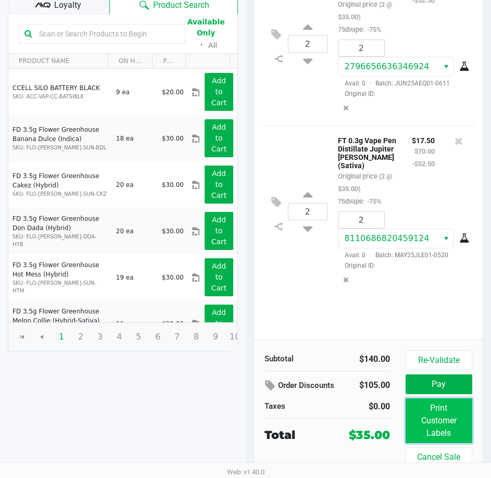
click at [455, 430] on button "Print Customer Labels" at bounding box center [439, 421] width 67 height 45
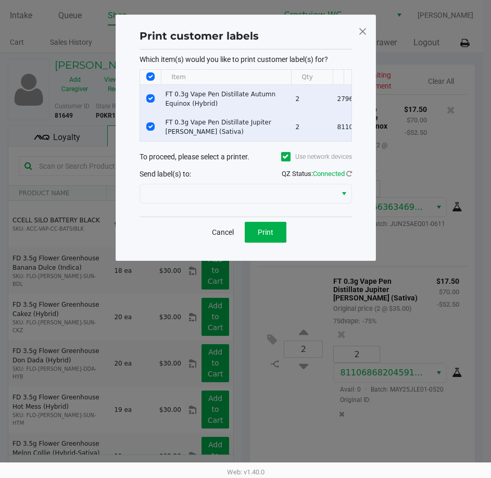
scroll to position [0, 0]
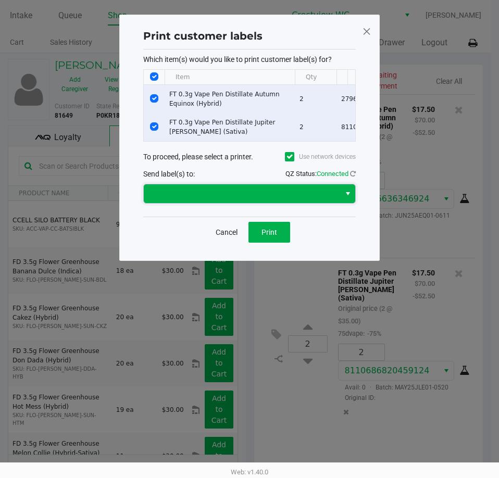
click at [272, 200] on span at bounding box center [242, 194] width 184 height 13
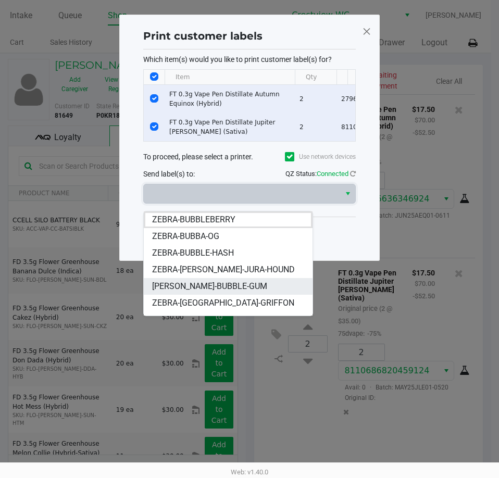
click at [210, 292] on span "ZERBA-BUBBLE-GUM" at bounding box center [209, 286] width 115 height 13
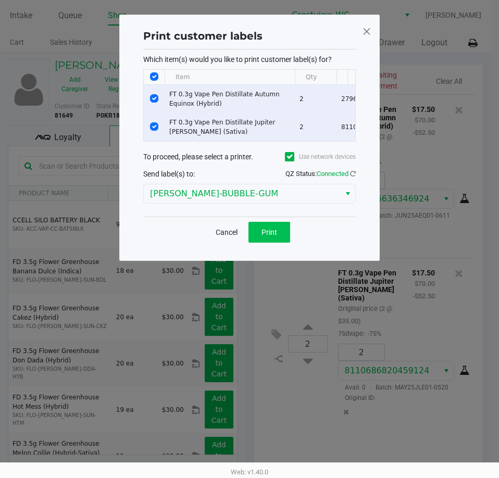
click at [248, 243] on div "Cancel Print" at bounding box center [249, 232] width 81 height 21
click at [257, 241] on button "Print" at bounding box center [269, 232] width 42 height 21
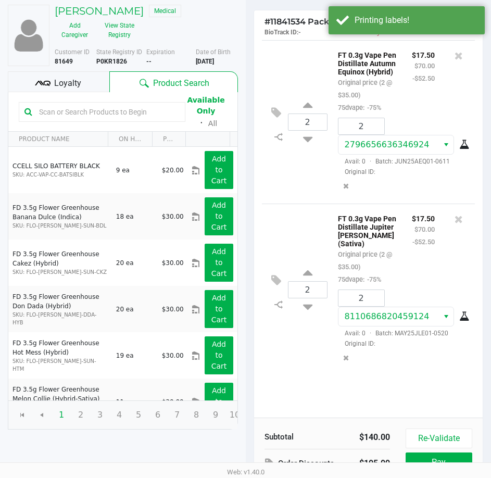
scroll to position [132, 0]
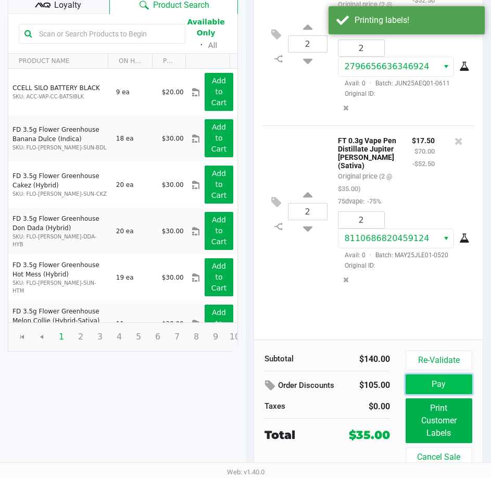
click at [444, 389] on button "Pay" at bounding box center [439, 385] width 67 height 20
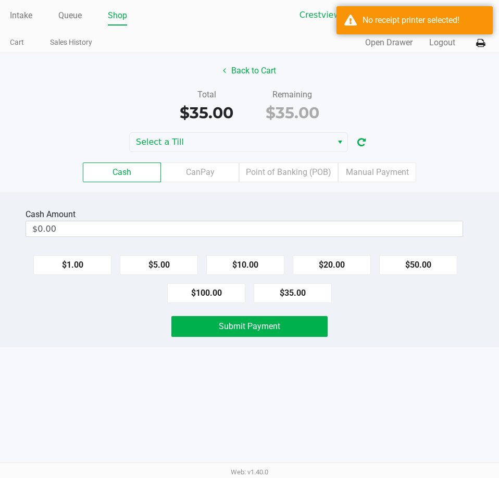
click at [255, 153] on div "Cash CanPay Point of Banking (POB) Manual Payment" at bounding box center [249, 172] width 515 height 41
click at [255, 152] on div "Cash CanPay Point of Banking (POB) Manual Payment" at bounding box center [249, 172] width 515 height 41
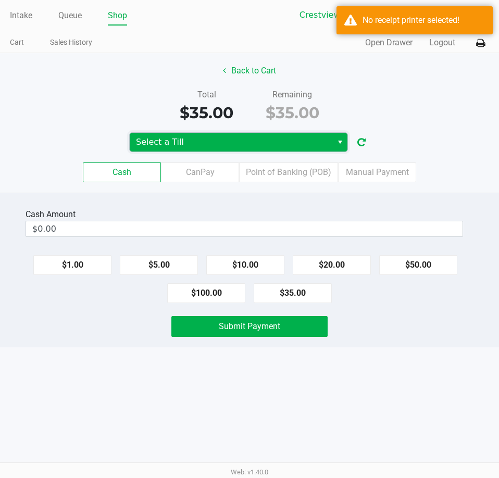
click at [256, 146] on span "Select a Till" at bounding box center [231, 142] width 190 height 13
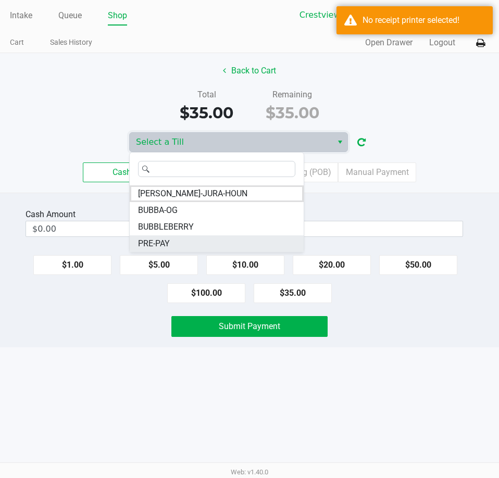
click at [159, 240] on span "PRE-PAY" at bounding box center [154, 244] width 32 height 13
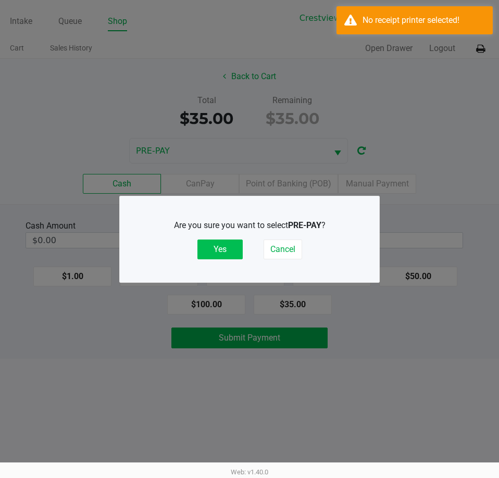
click at [217, 253] on button "Yes" at bounding box center [219, 250] width 45 height 20
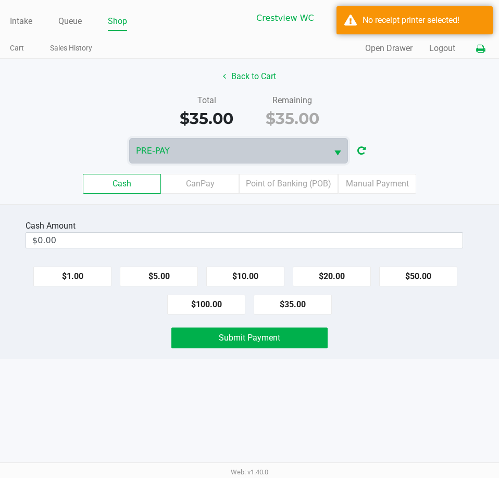
click at [488, 50] on button at bounding box center [480, 48] width 17 height 19
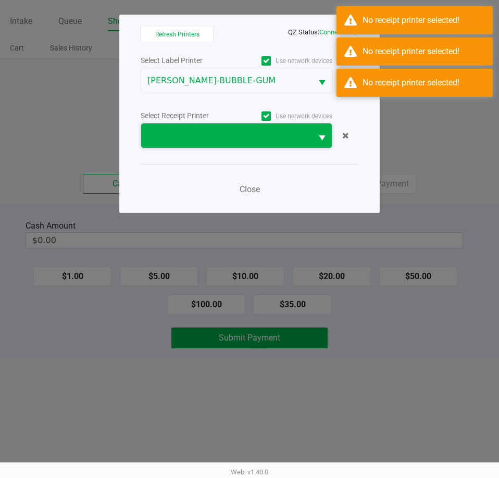
click at [245, 124] on span at bounding box center [226, 135] width 171 height 24
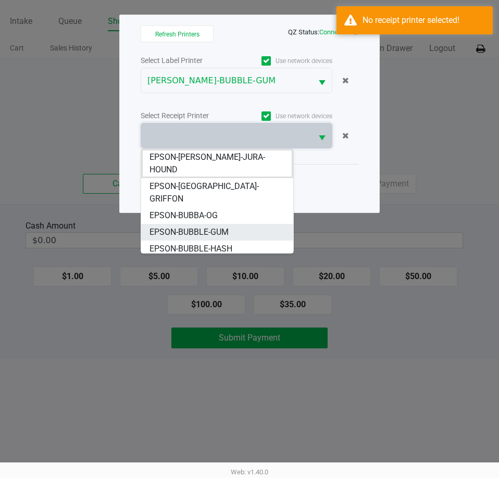
click at [181, 226] on span "EPSON-BUBBLE-GUM" at bounding box center [189, 232] width 79 height 13
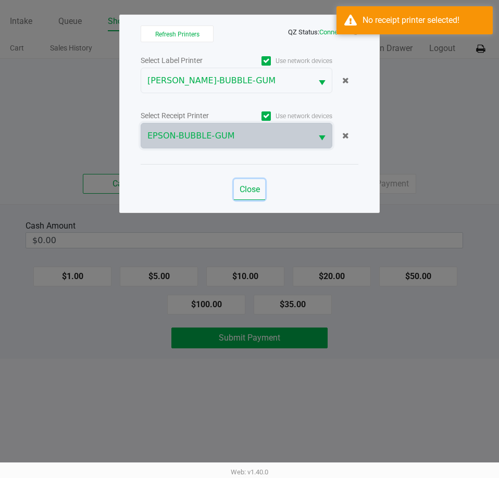
click at [247, 187] on span "Close" at bounding box center [250, 189] width 20 height 10
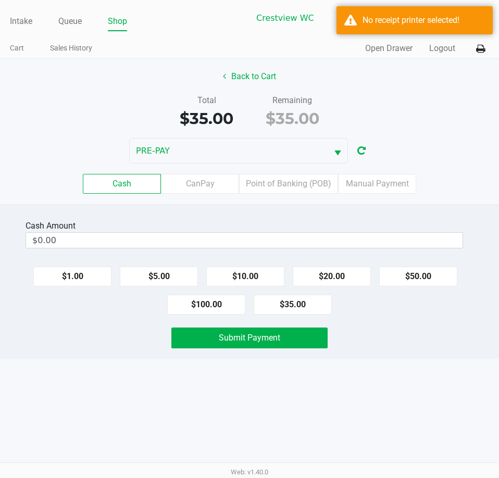
click at [387, 173] on div "Cash CanPay Point of Banking (POB) Manual Payment" at bounding box center [249, 184] width 515 height 41
click at [387, 174] on label "Manual Payment" at bounding box center [377, 184] width 78 height 20
click at [0, 0] on 8 "Manual Payment" at bounding box center [0, 0] width 0 height 0
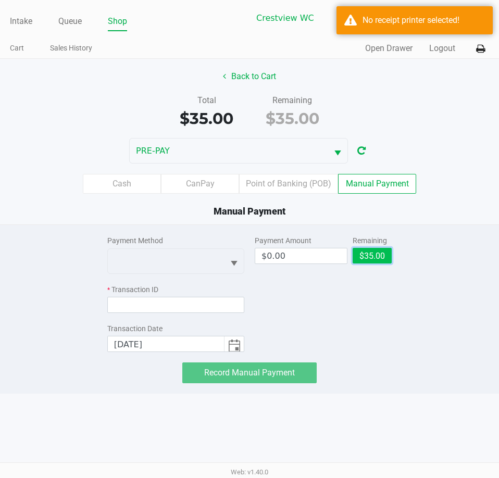
click at [381, 252] on button "$35.00" at bounding box center [372, 256] width 39 height 16
type input "$35.00"
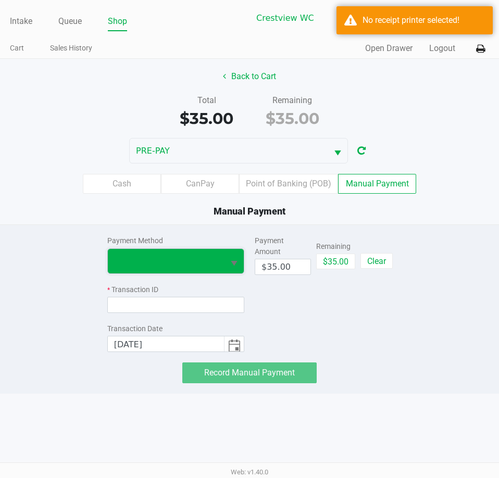
click at [219, 268] on span at bounding box center [166, 261] width 116 height 24
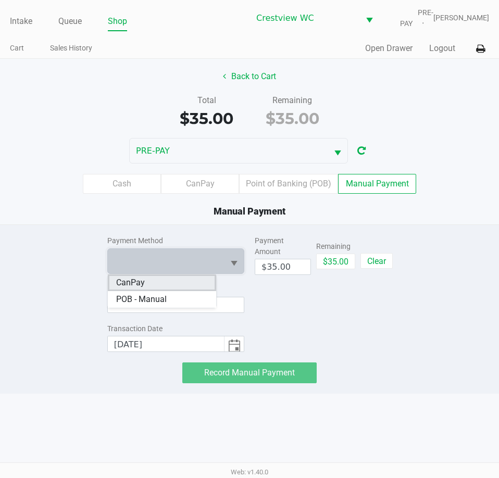
click at [168, 285] on li "CanPay" at bounding box center [162, 283] width 108 height 17
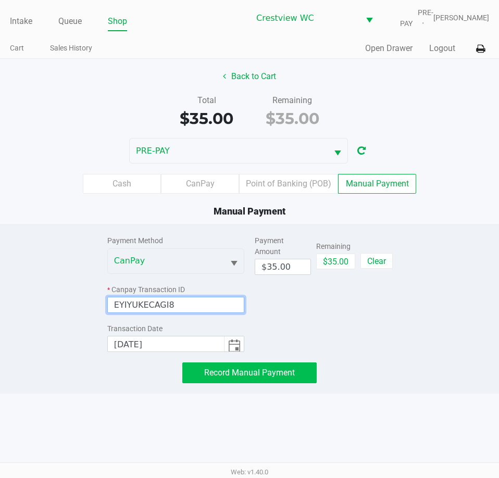
type input "EYIYUKECAGI8"
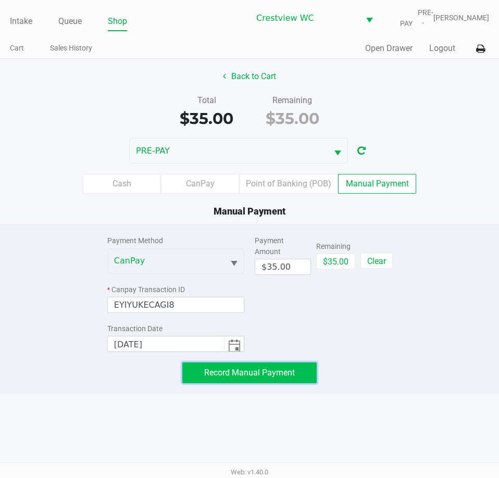
click at [297, 364] on button "Record Manual Payment" at bounding box center [249, 373] width 134 height 21
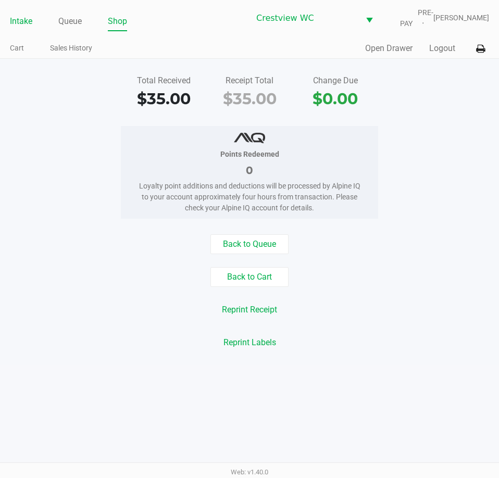
click at [19, 14] on link "Intake" at bounding box center [21, 21] width 22 height 15
